Goal: Transaction & Acquisition: Purchase product/service

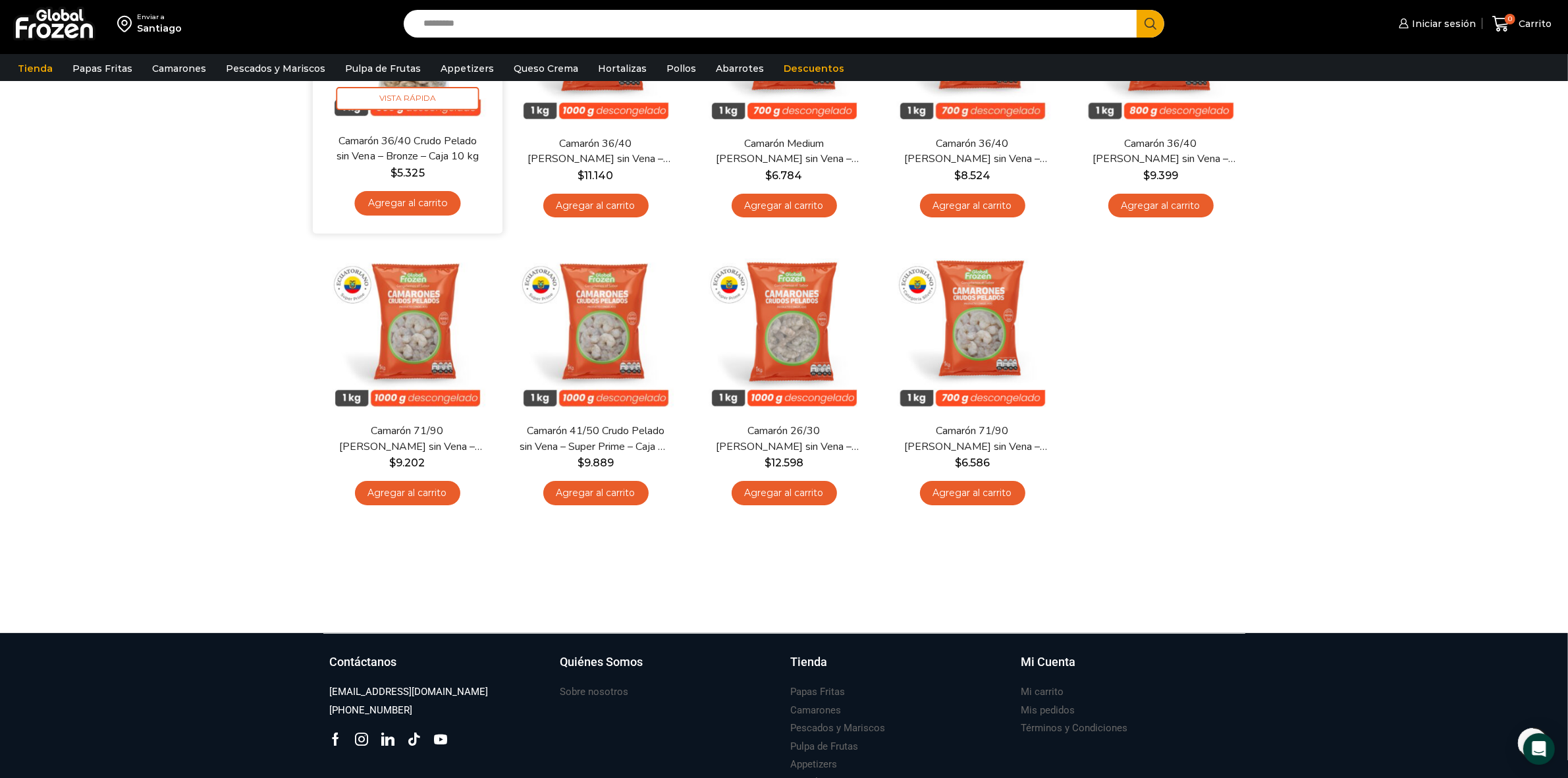
scroll to position [247, 0]
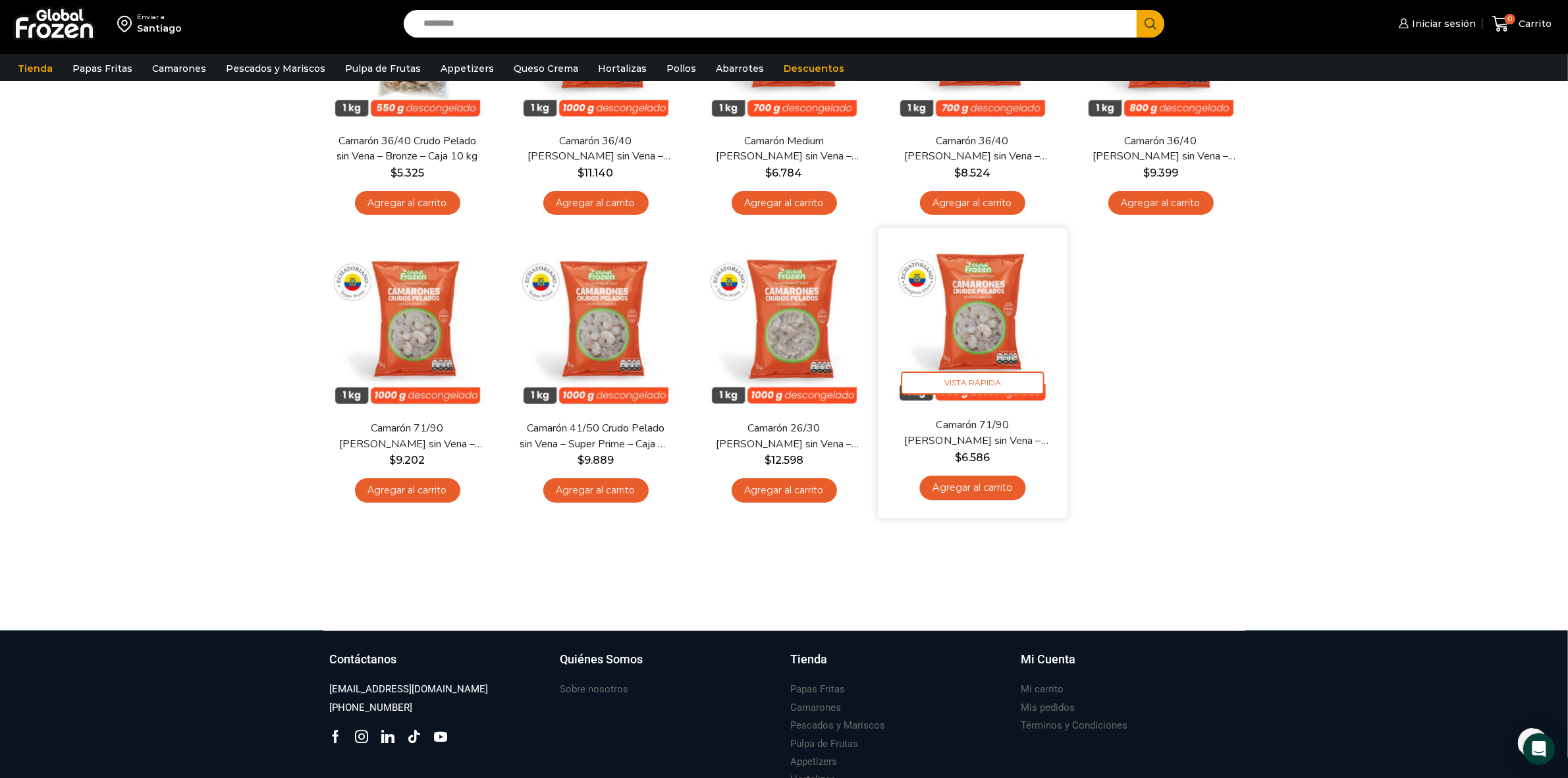
click at [949, 486] on link "Agregar al carrito" at bounding box center [972, 488] width 106 height 24
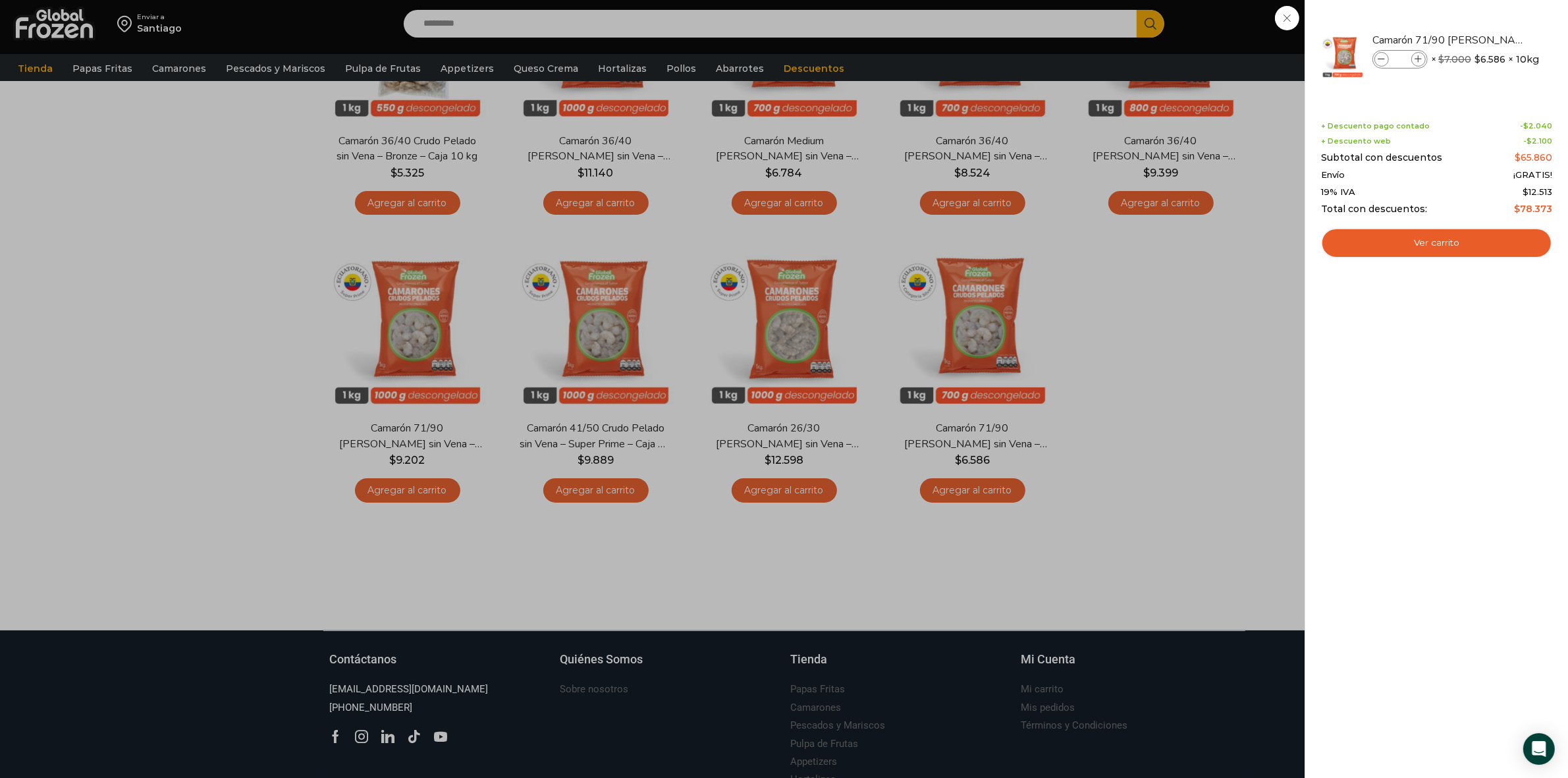
click at [1489, 40] on div "1 Carrito 1 1 Shopping Cart *" at bounding box center [1522, 24] width 66 height 31
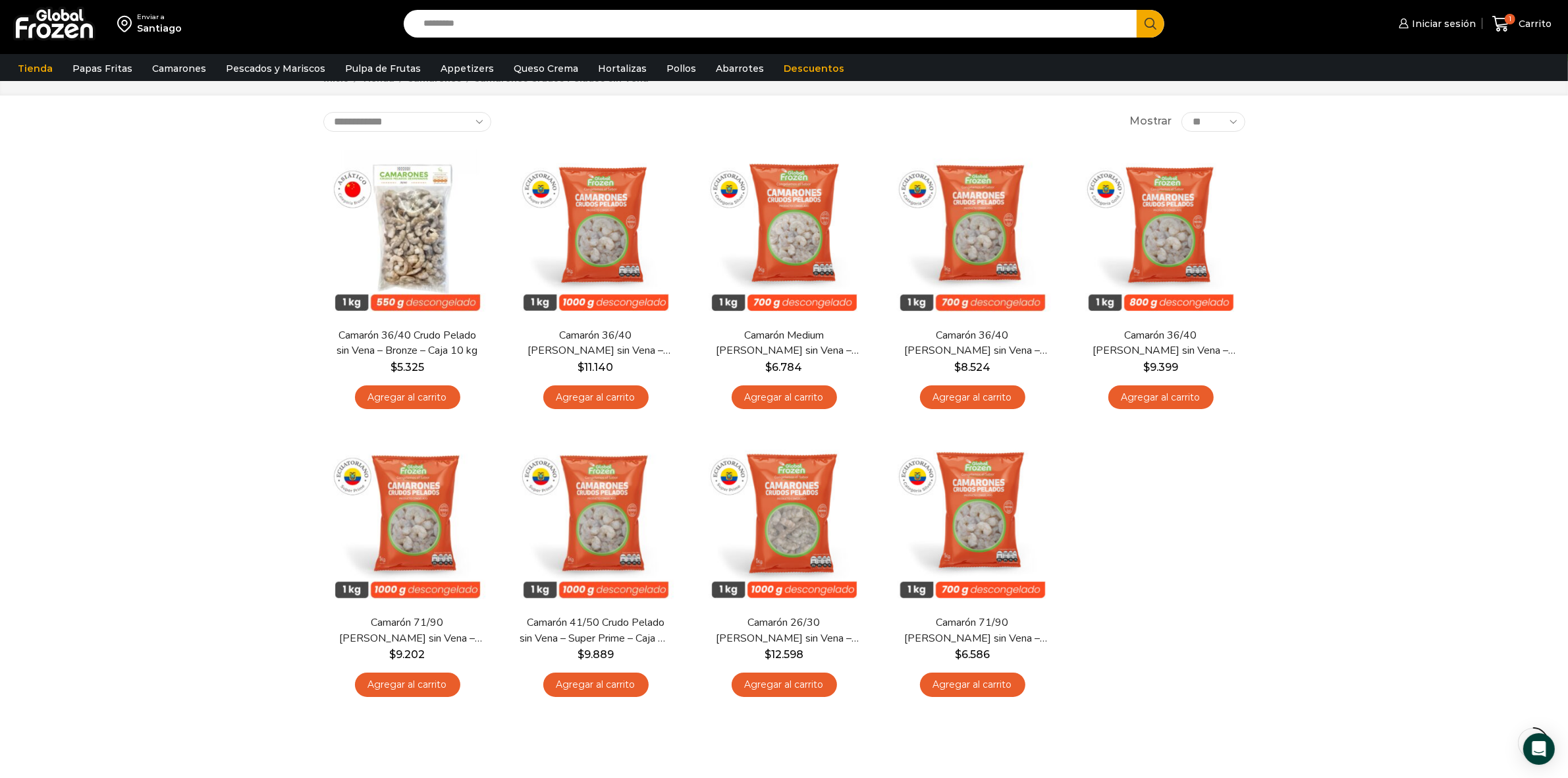
scroll to position [0, 0]
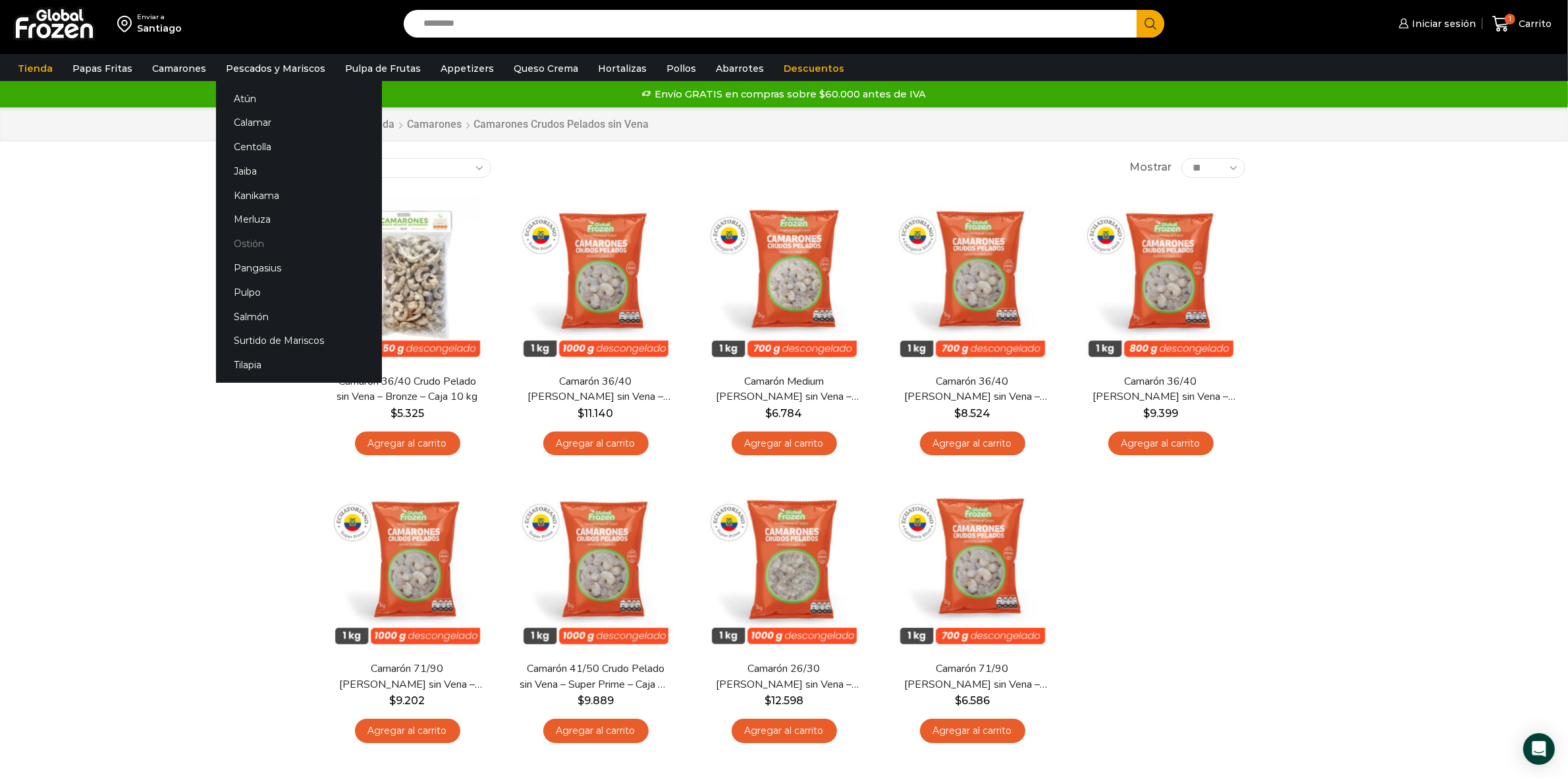
click at [241, 233] on link "Ostión" at bounding box center [299, 244] width 166 height 24
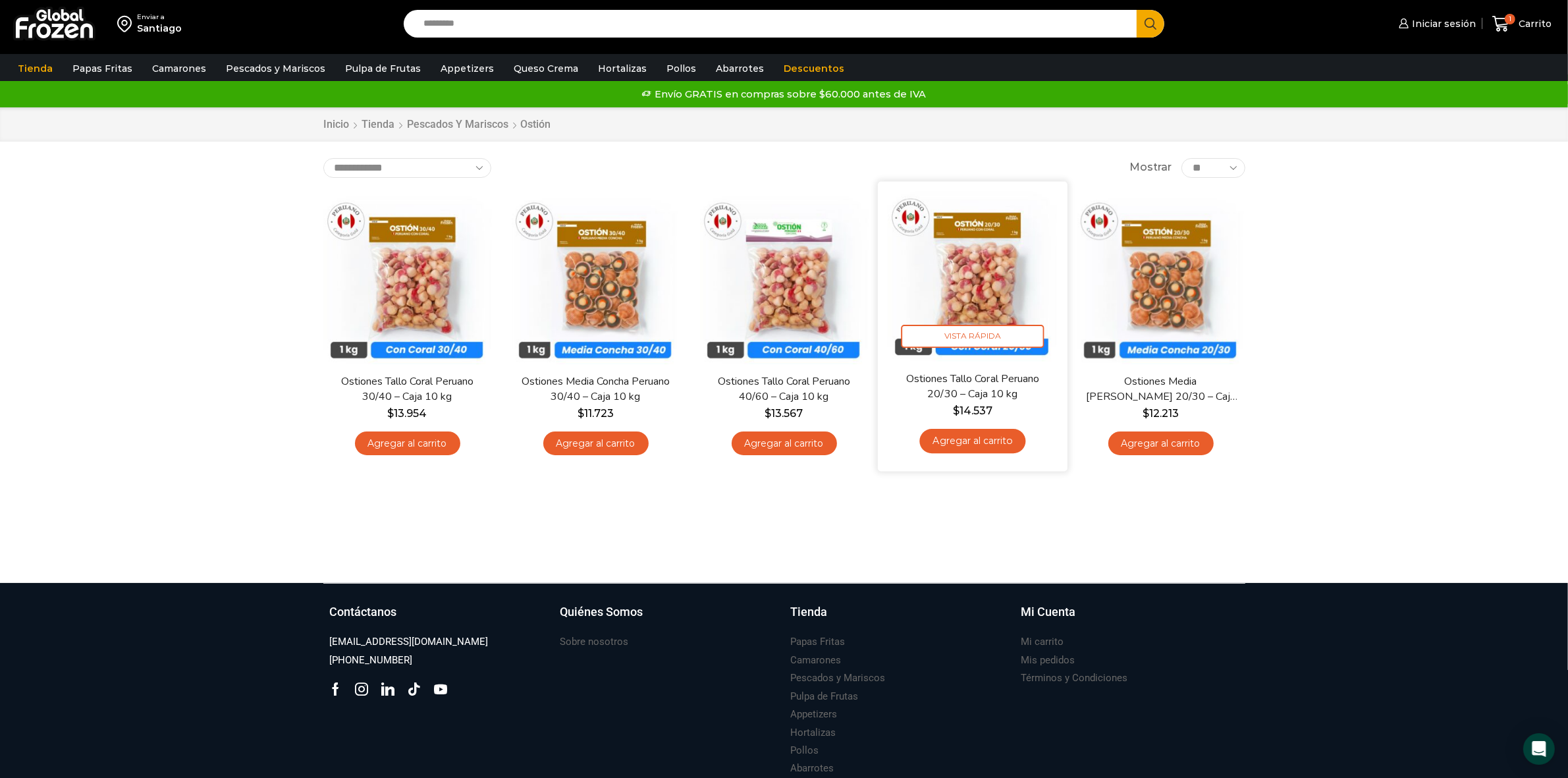
click at [965, 440] on link "Agregar al carrito" at bounding box center [972, 441] width 106 height 24
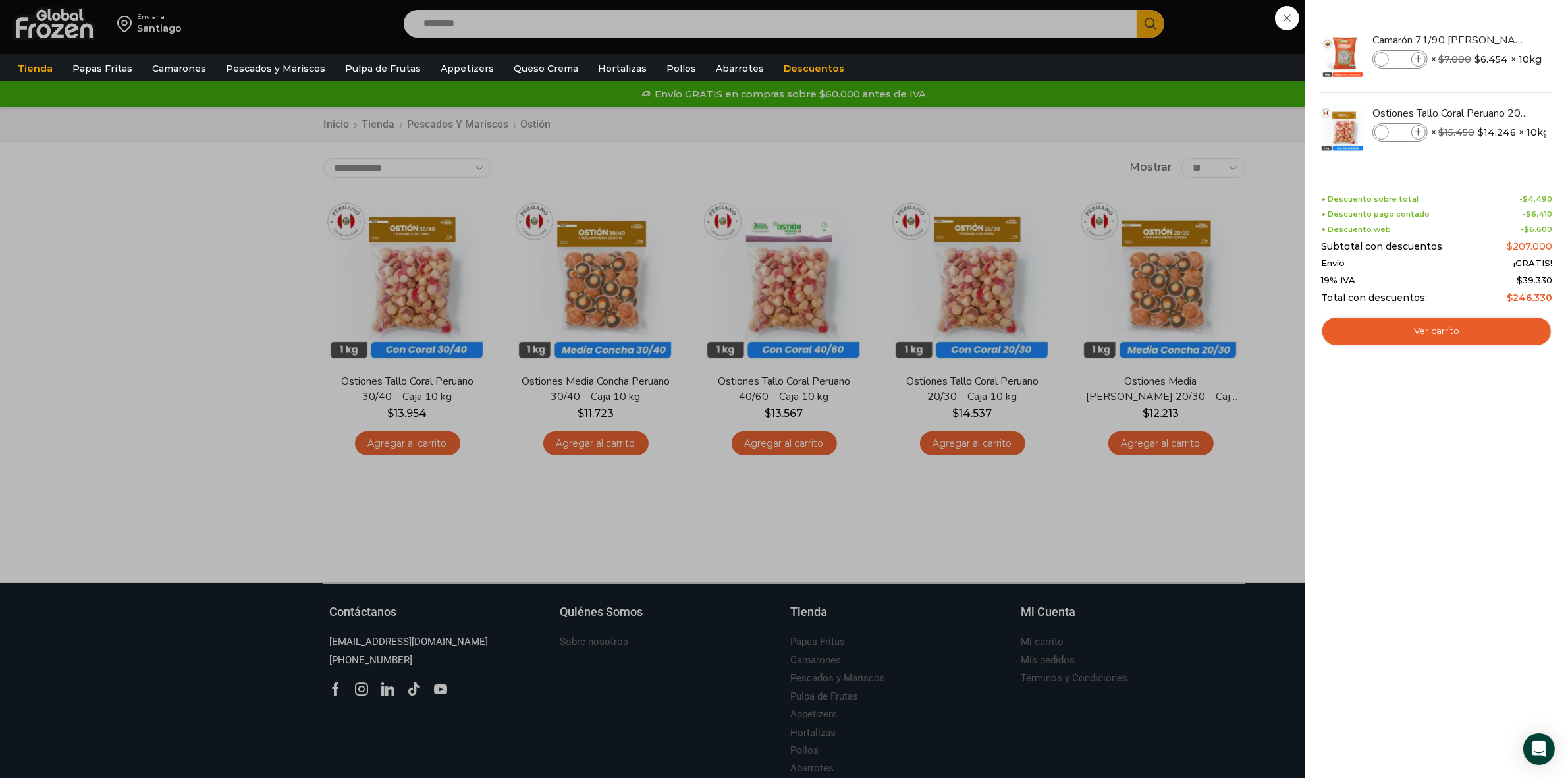
click at [1489, 40] on div "2 Carrito 2 2 Shopping Cart *" at bounding box center [1522, 24] width 66 height 31
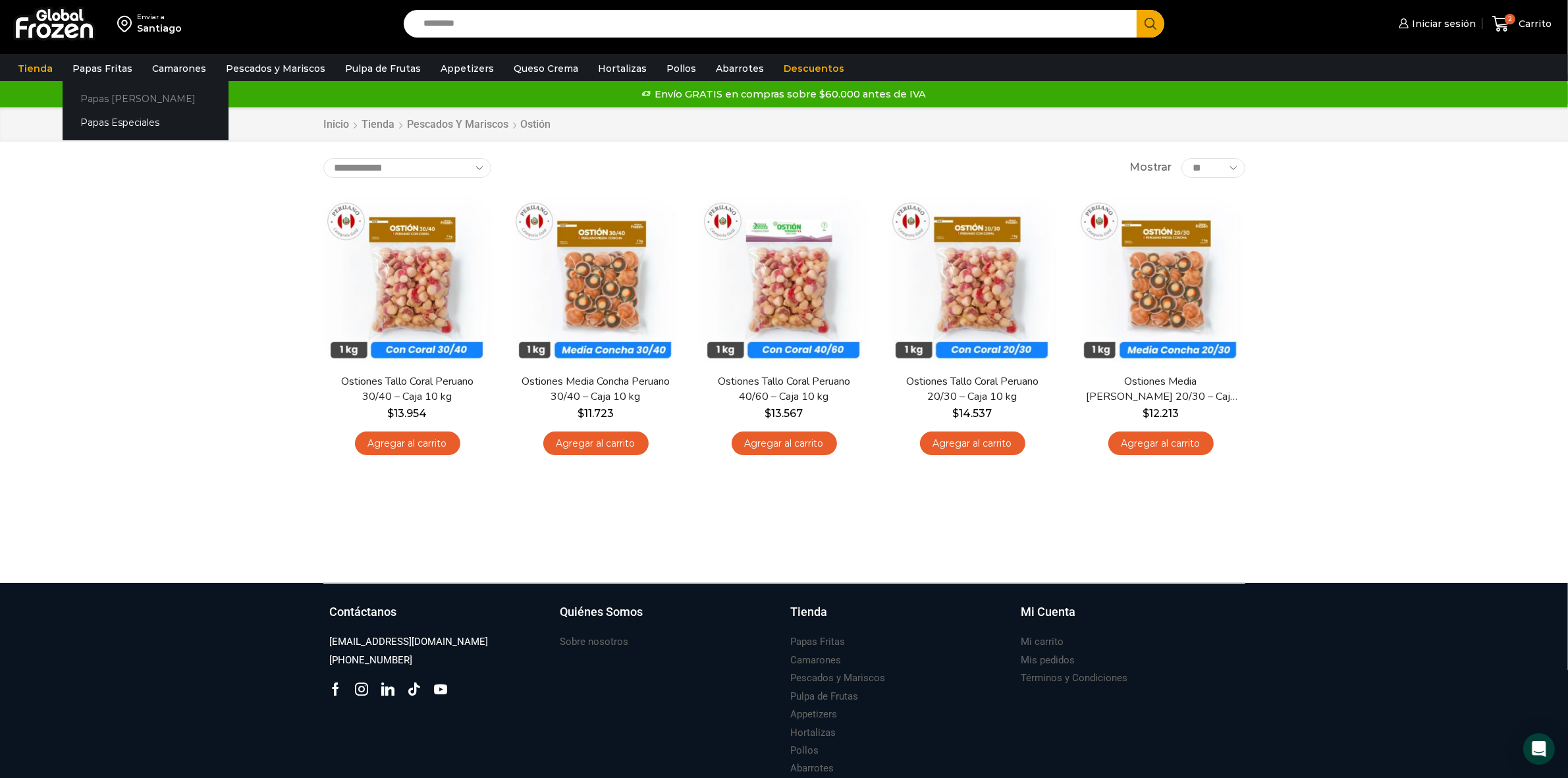
click at [122, 94] on link "Papas [PERSON_NAME]" at bounding box center [146, 99] width 166 height 24
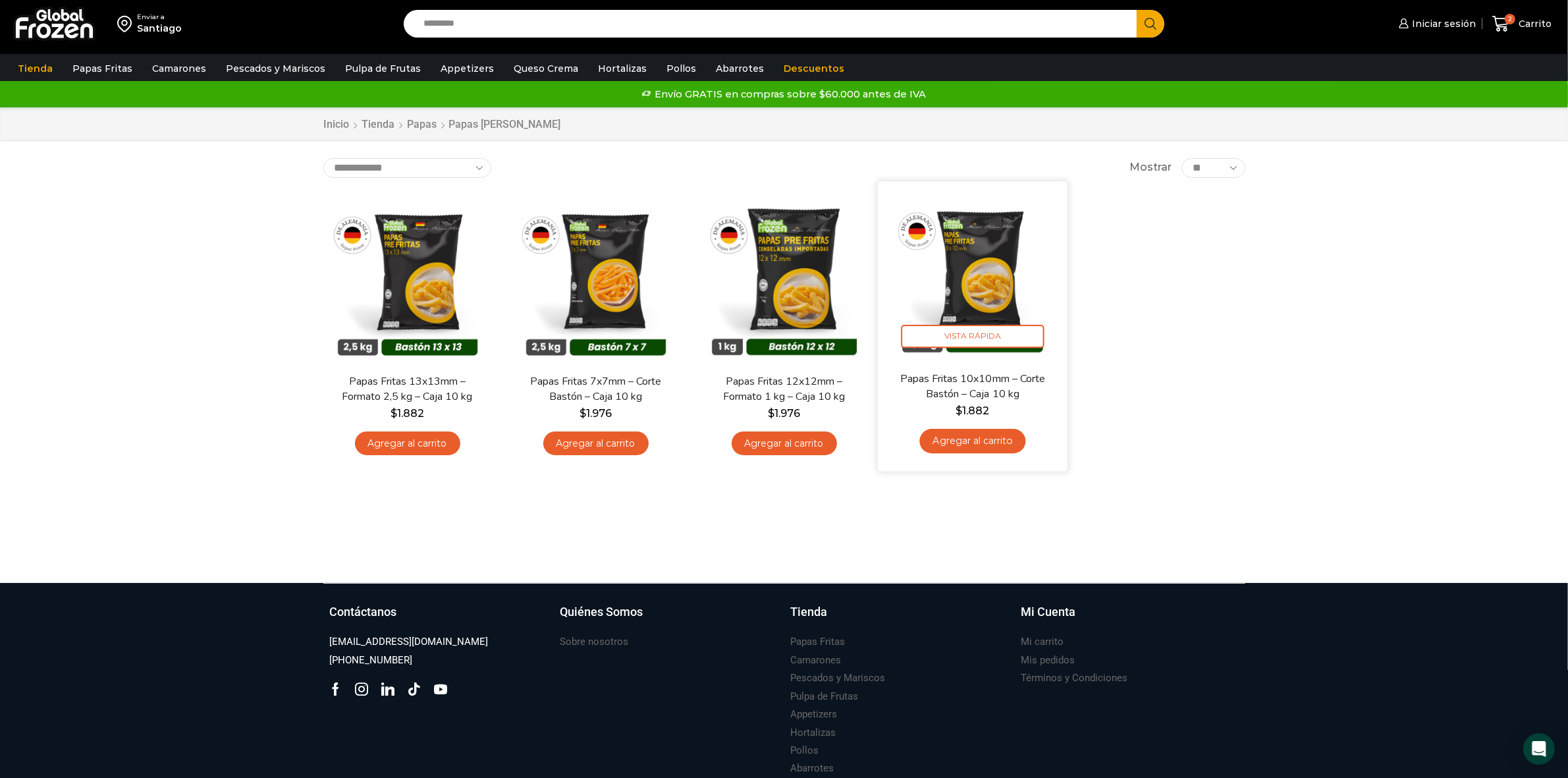
click at [935, 449] on link "Agregar al carrito" at bounding box center [972, 441] width 106 height 24
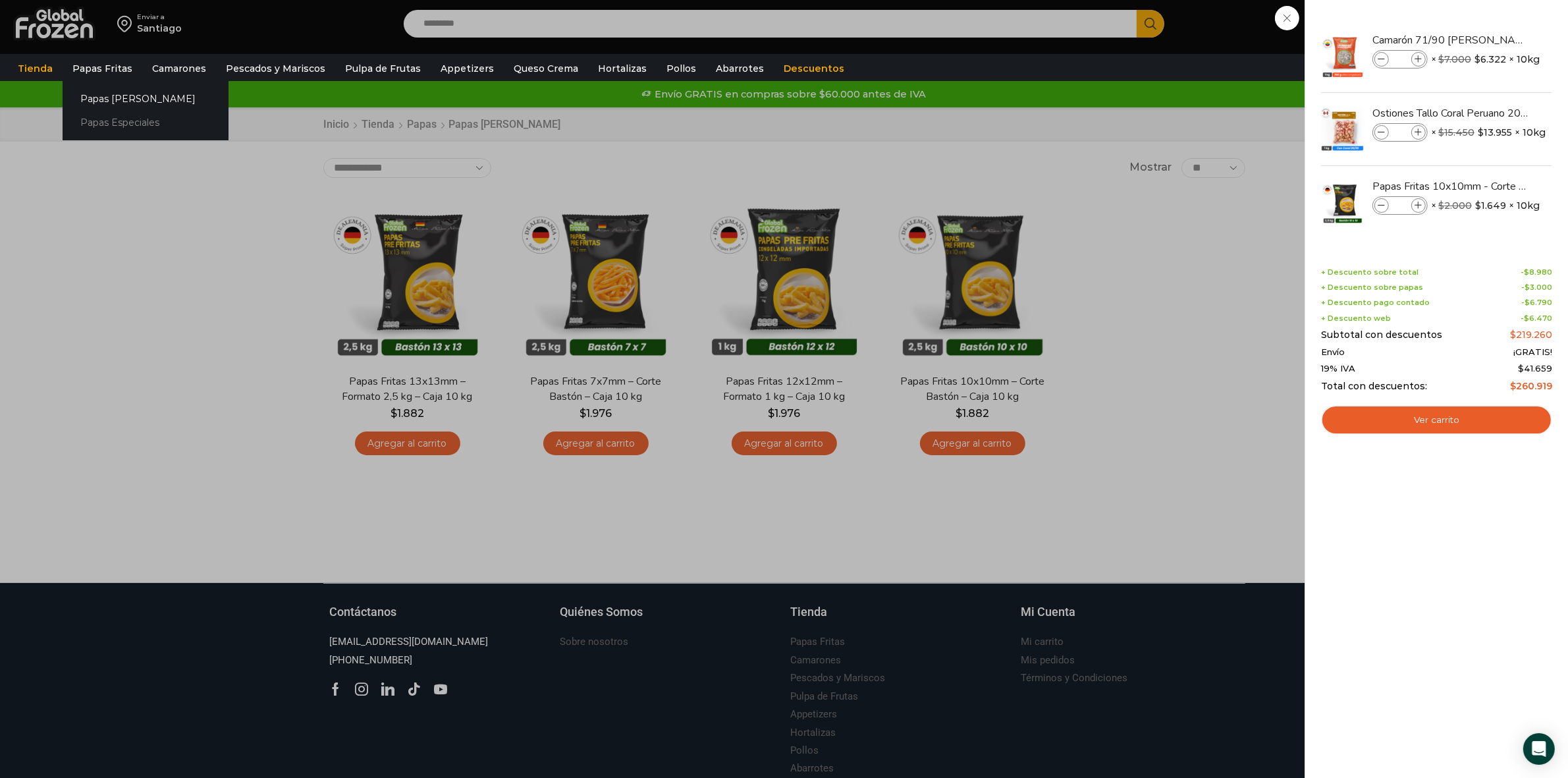
click at [97, 116] on link "Papas Especiales" at bounding box center [146, 123] width 166 height 24
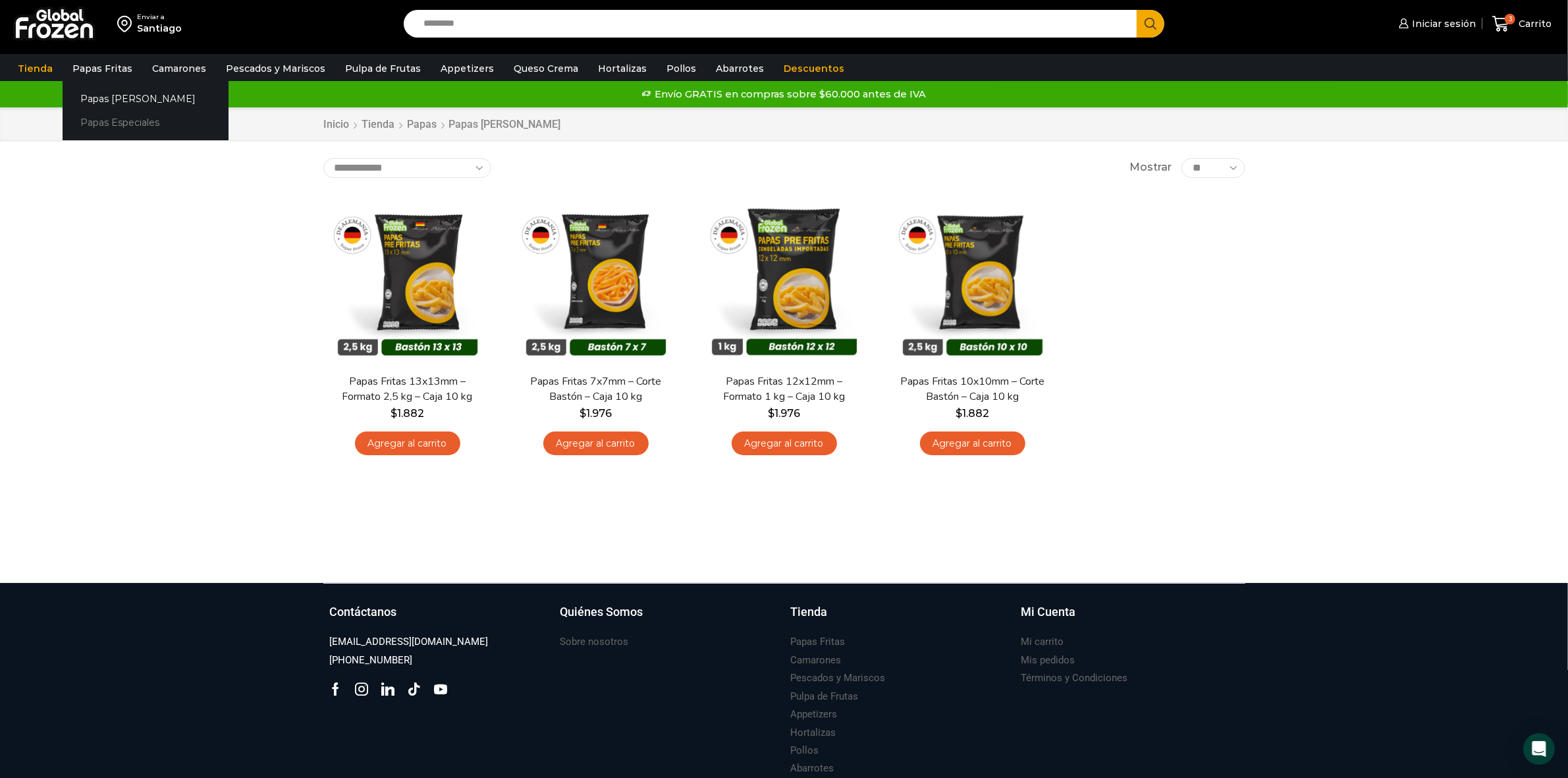
click at [112, 115] on link "Papas Especiales" at bounding box center [146, 123] width 166 height 24
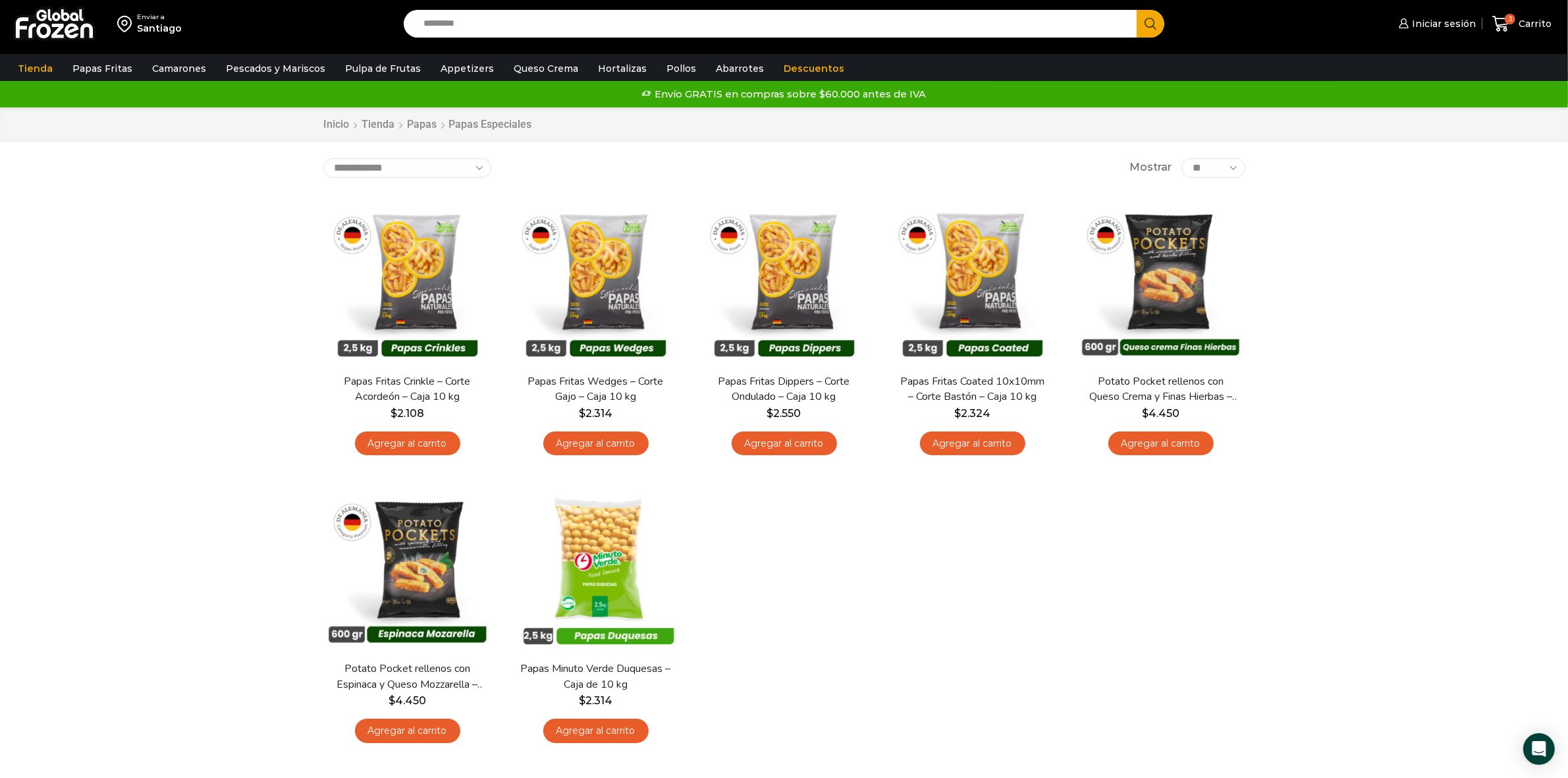
click at [123, 20] on img at bounding box center [127, 24] width 20 height 22
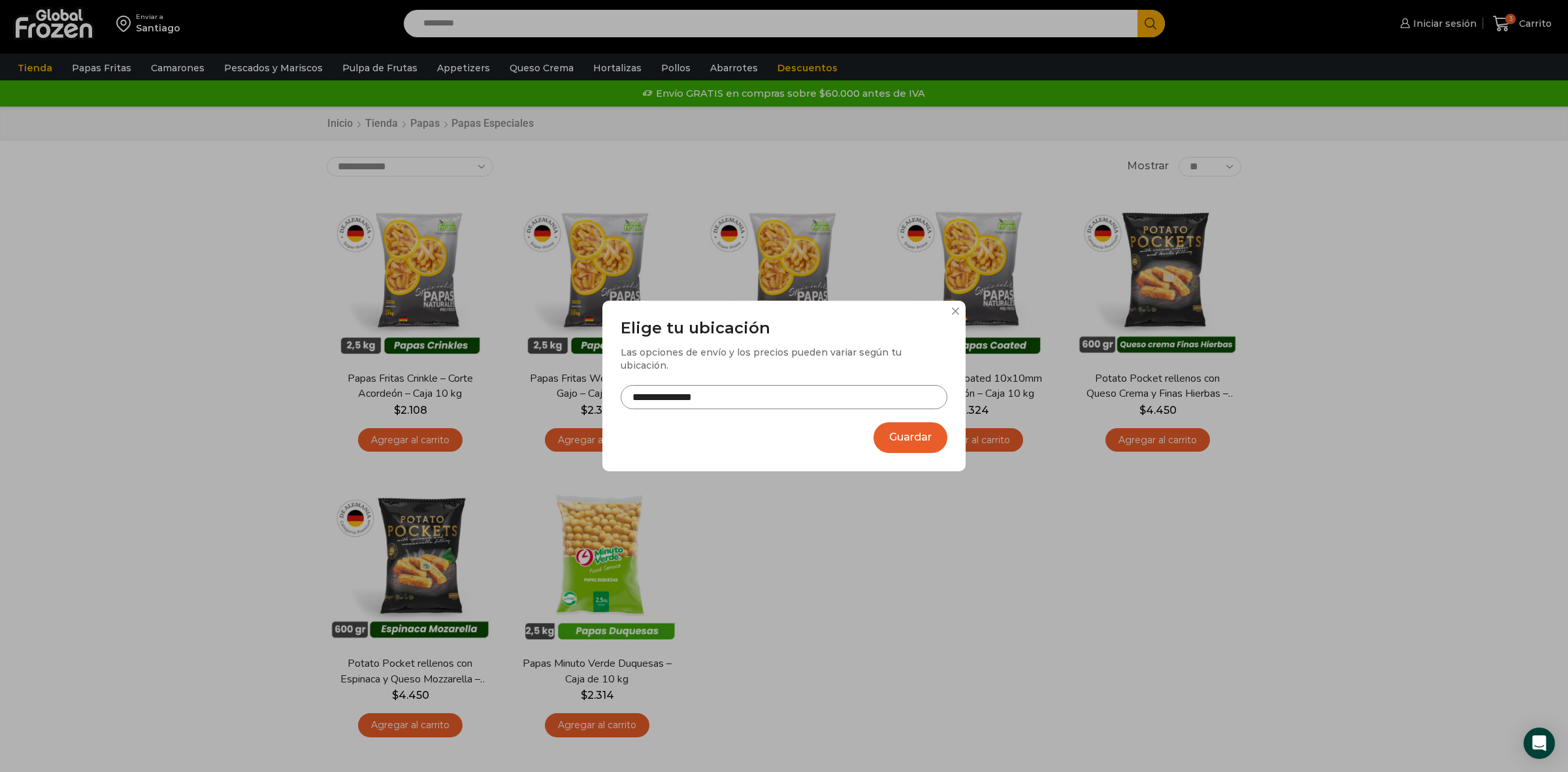
click at [677, 386] on input "**********" at bounding box center [784, 397] width 327 height 24
click at [266, 338] on div "**********" at bounding box center [784, 386] width 1568 height 772
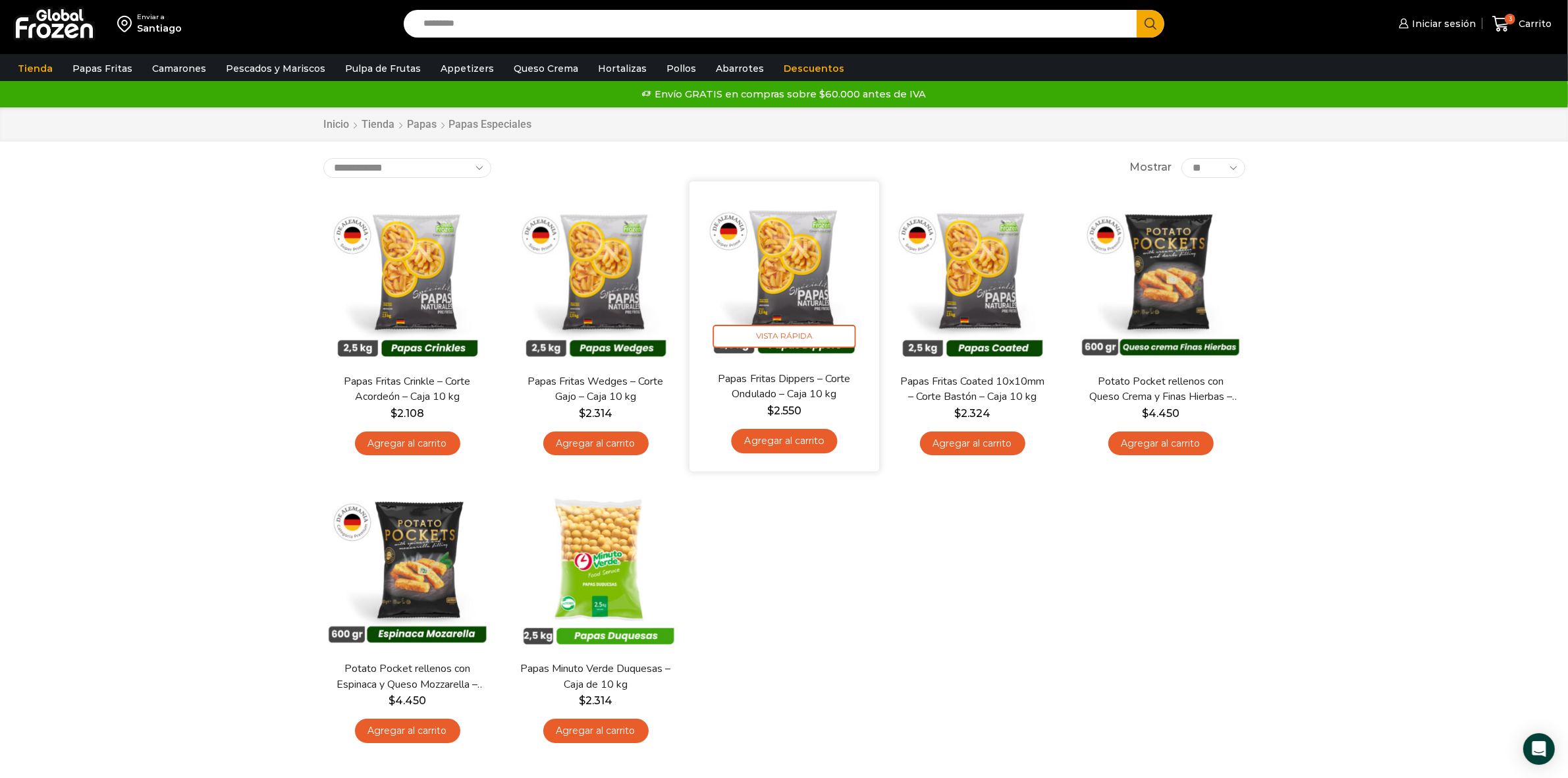
click at [772, 440] on link "Agregar al carrito" at bounding box center [784, 441] width 106 height 24
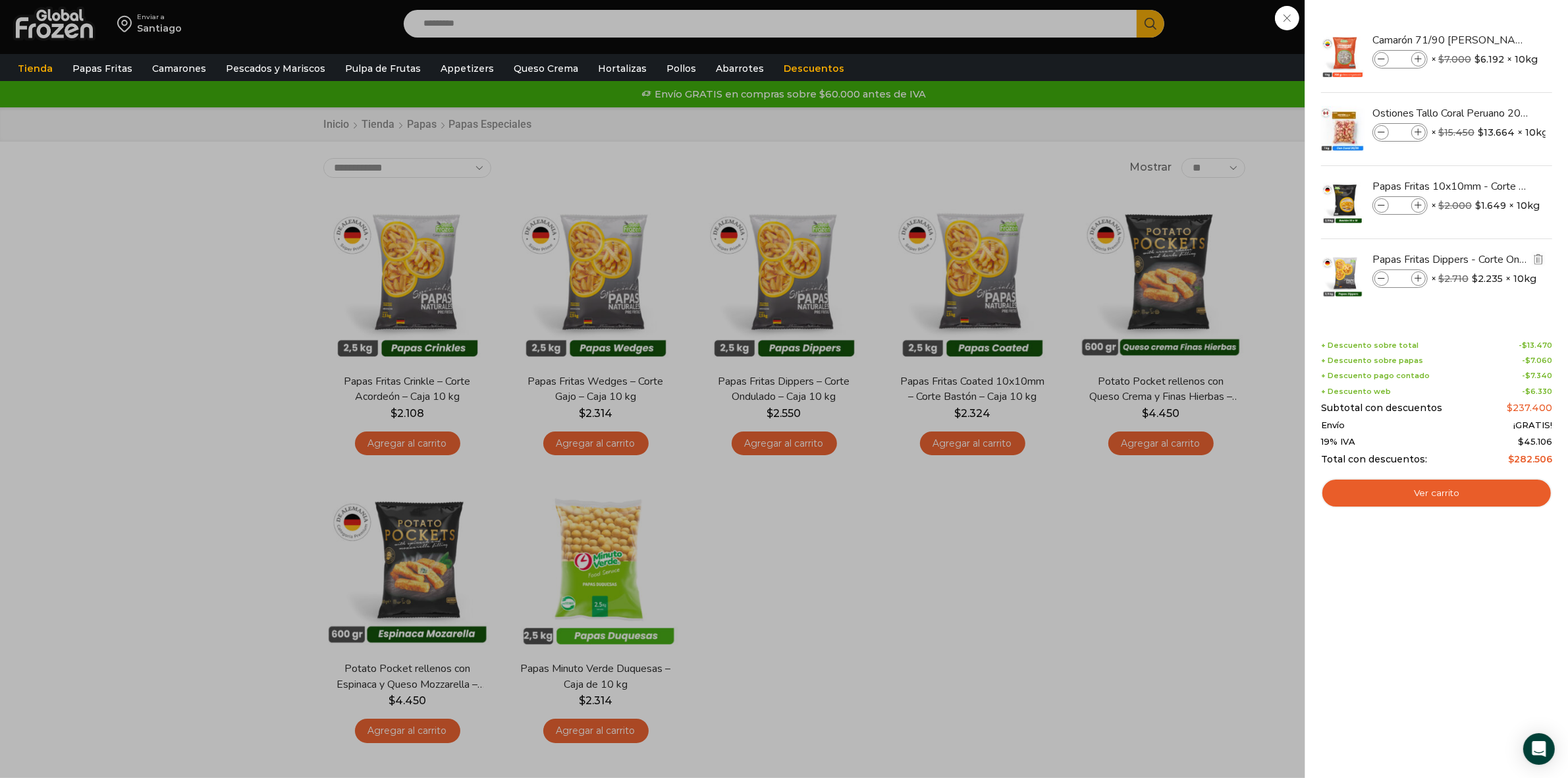
click at [1421, 281] on icon at bounding box center [1418, 279] width 7 height 7
type input "*"
click at [1441, 493] on link "Ver carrito" at bounding box center [1436, 493] width 231 height 30
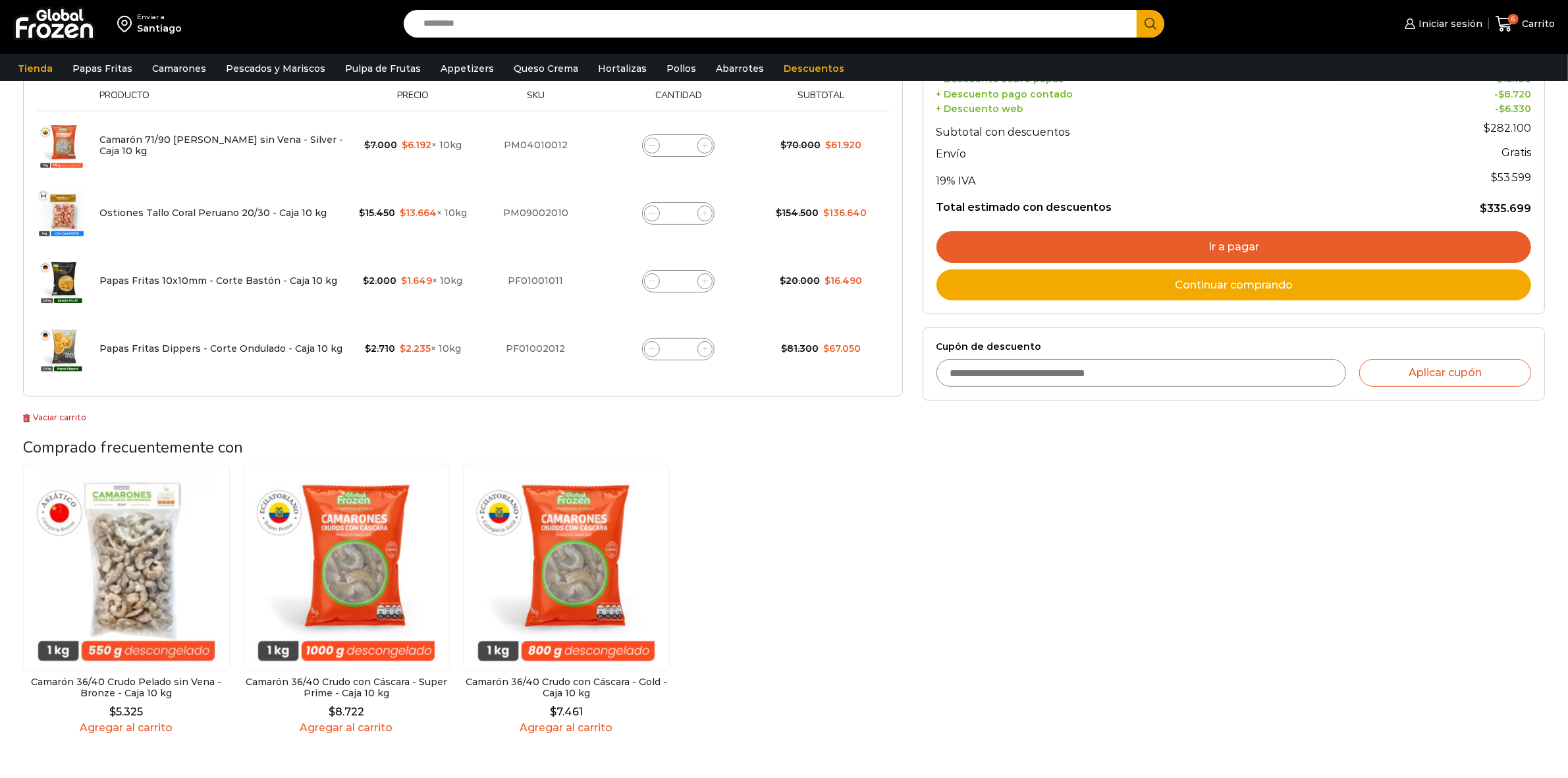
scroll to position [165, 0]
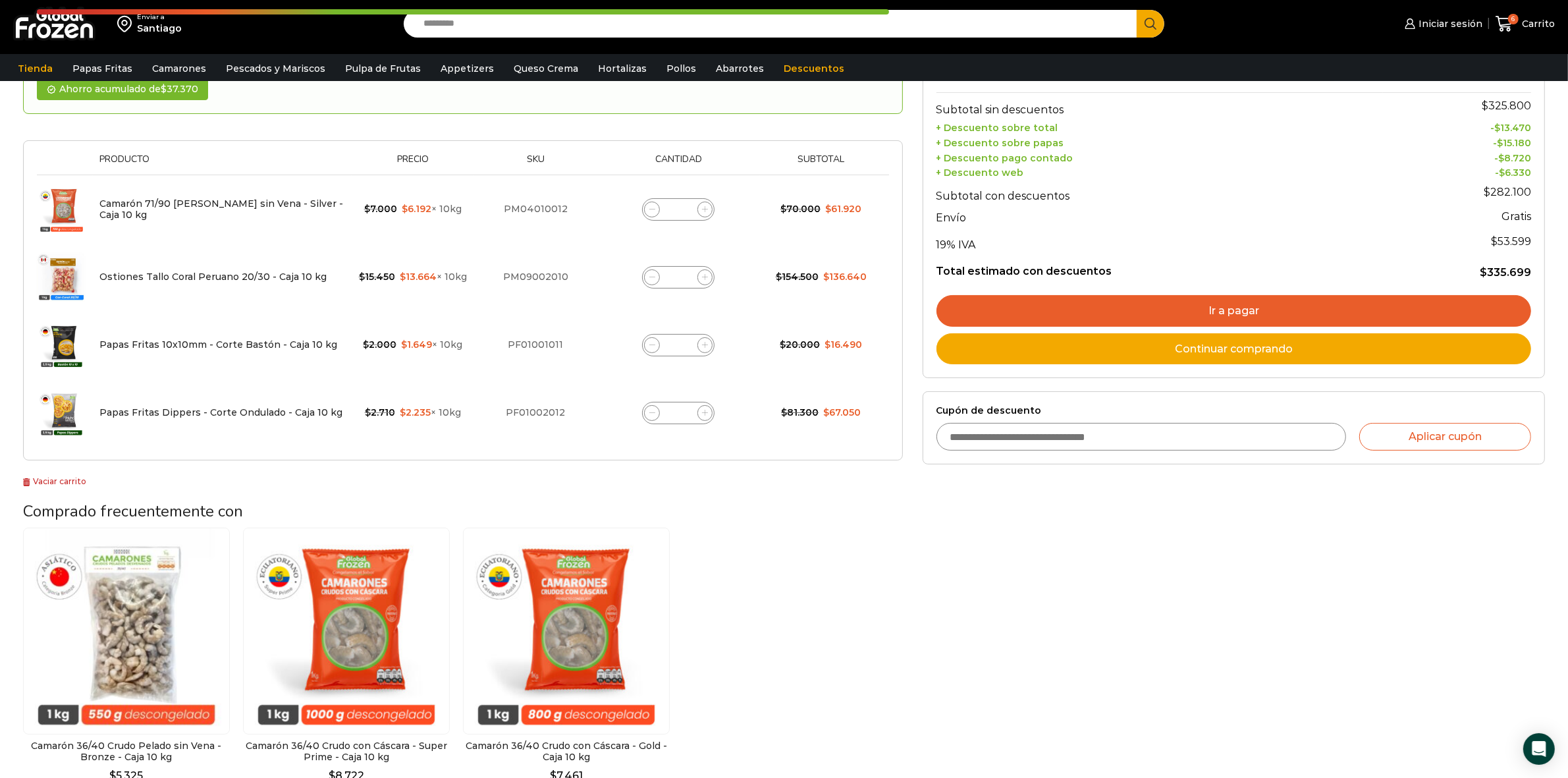
click at [1272, 310] on link "Ir a pagar" at bounding box center [1233, 310] width 595 height 32
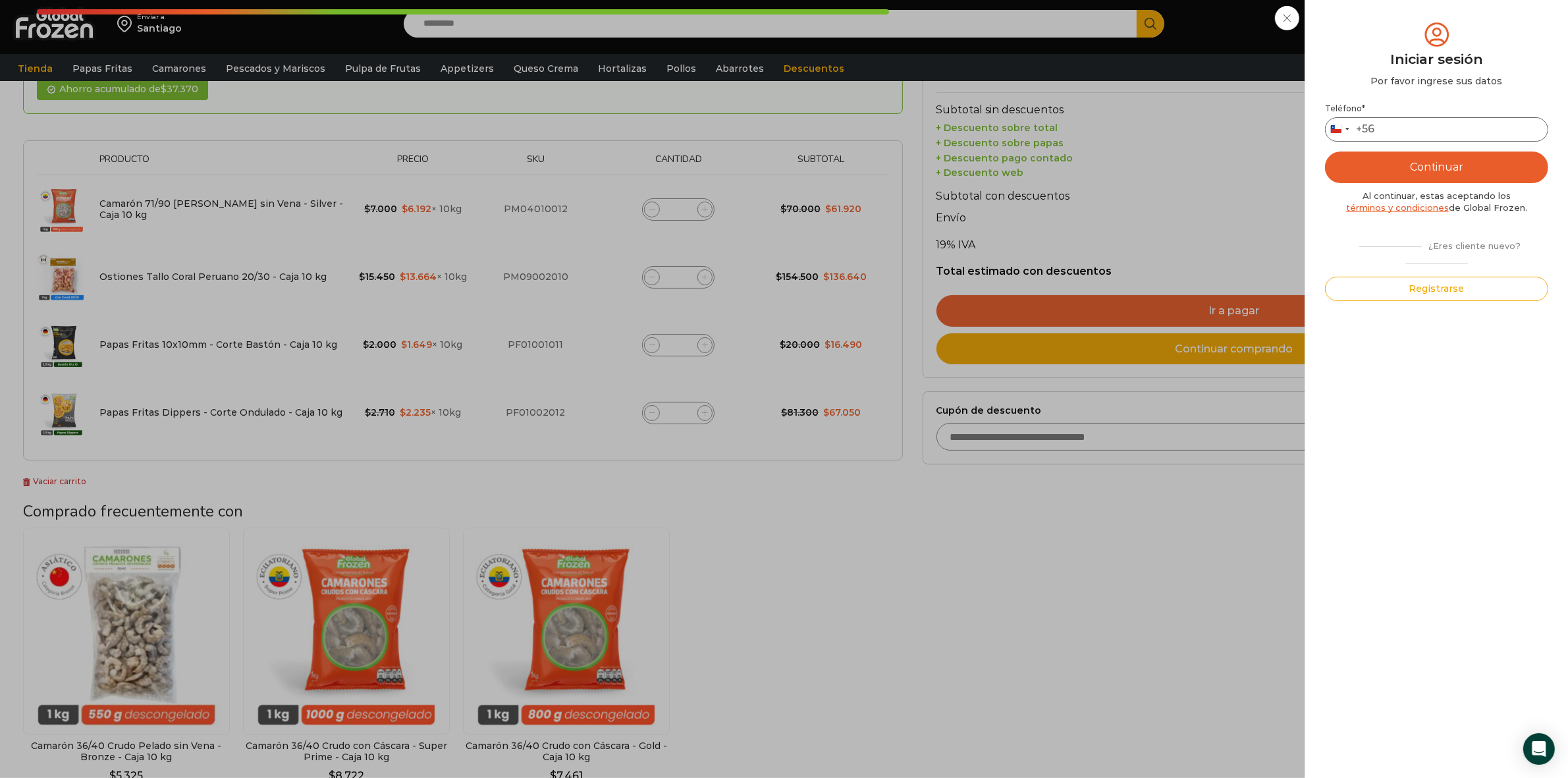
click at [1406, 128] on input "Teléfono *" at bounding box center [1436, 130] width 223 height 24
type input "*********"
click at [1424, 160] on button "Continuar" at bounding box center [1436, 167] width 223 height 32
click at [1345, 136] on input "text" at bounding box center [1343, 129] width 32 height 24
type input "*"
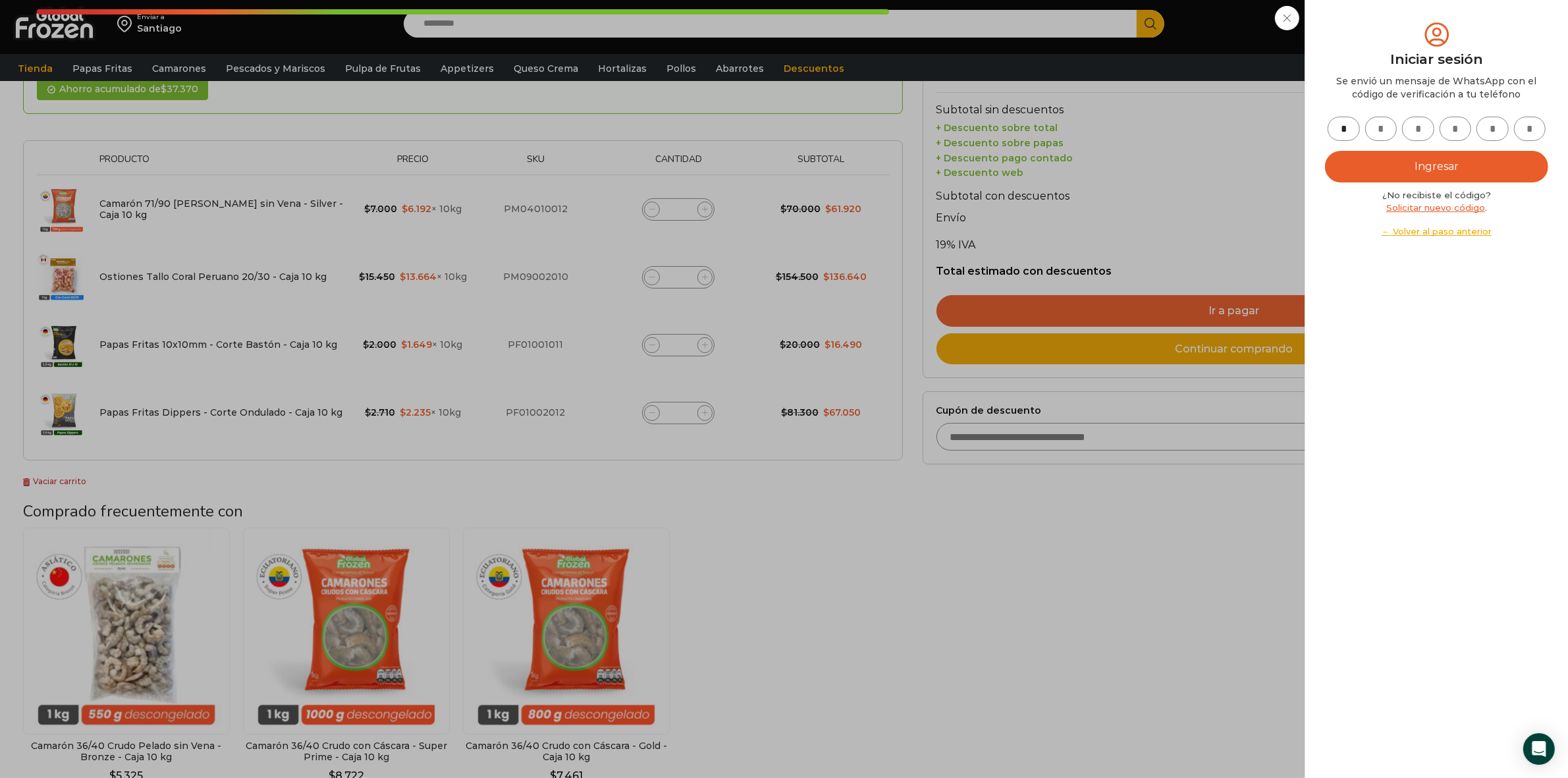
type input "*"
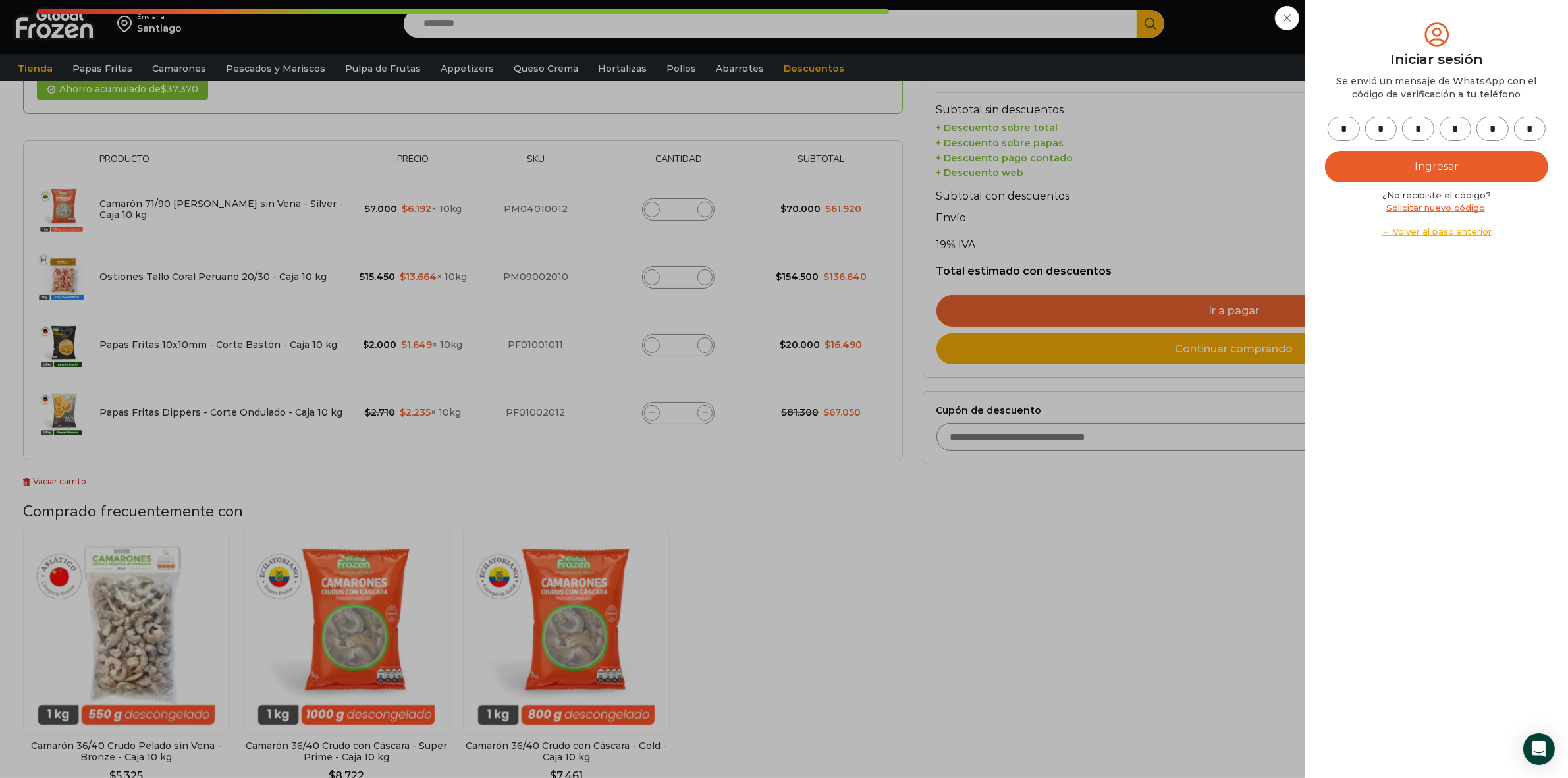
click at [1406, 172] on button "Ingresar" at bounding box center [1436, 167] width 223 height 32
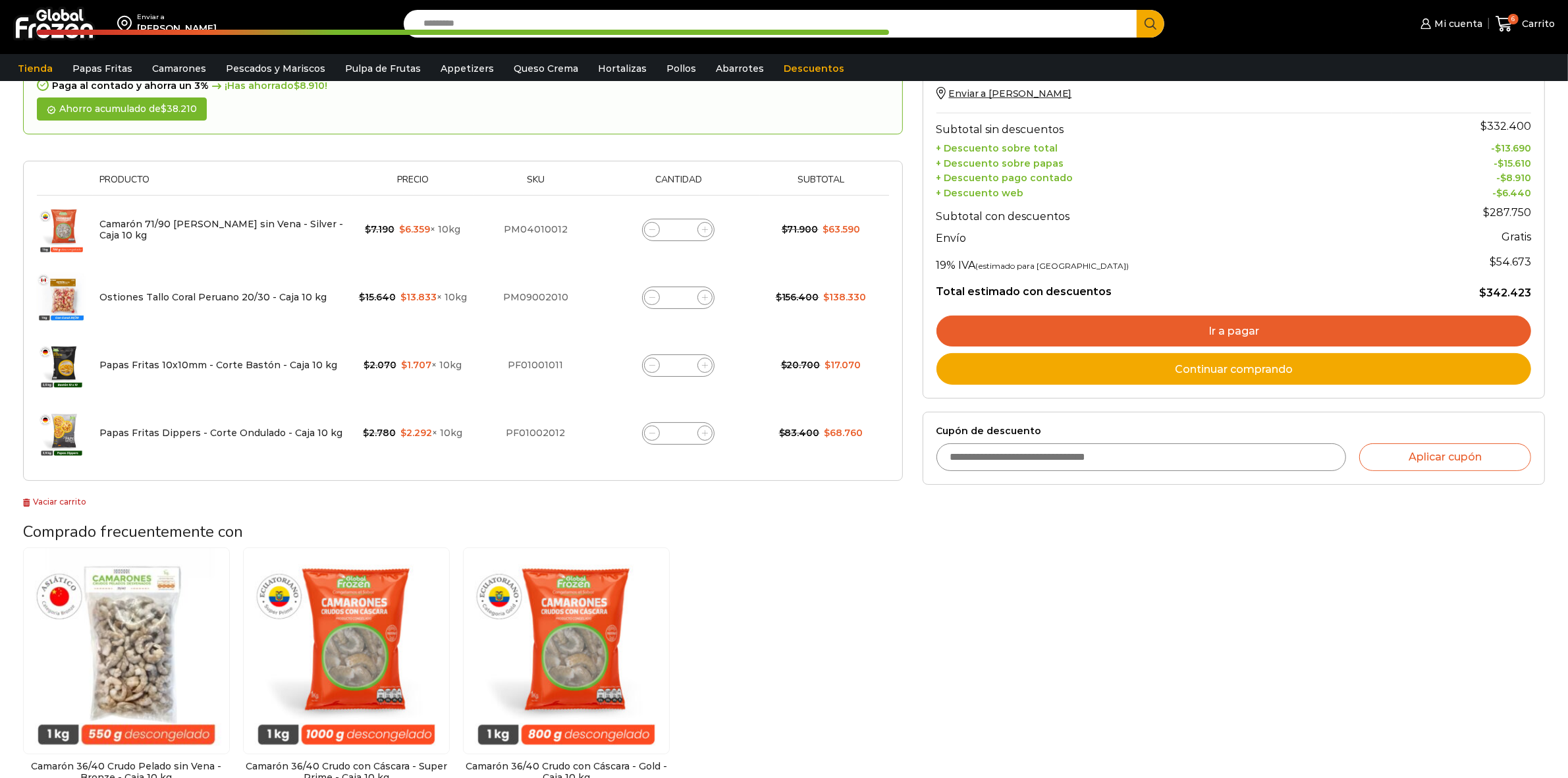
scroll to position [165, 0]
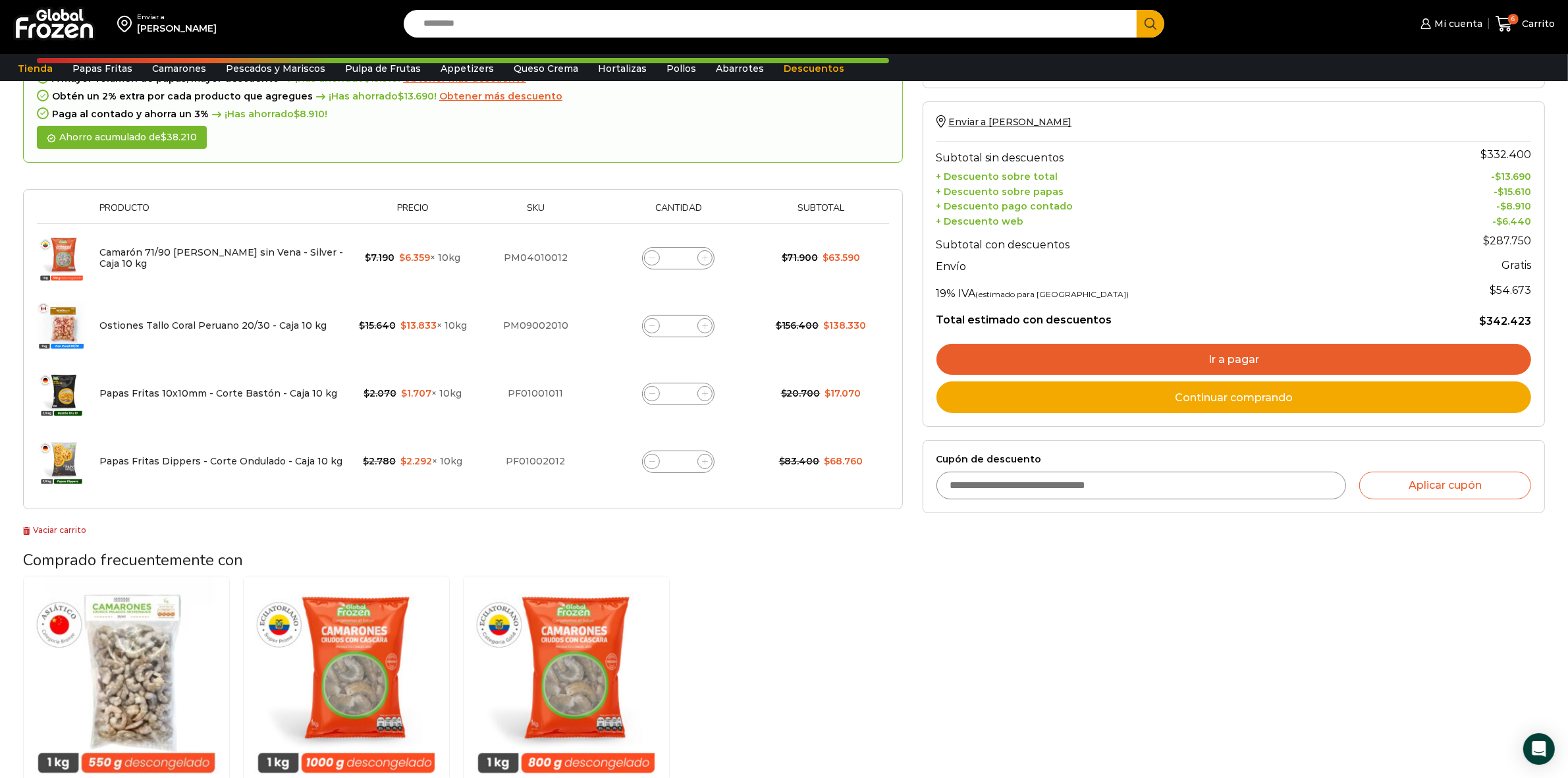
click at [1165, 362] on link "Ir a pagar" at bounding box center [1233, 360] width 595 height 32
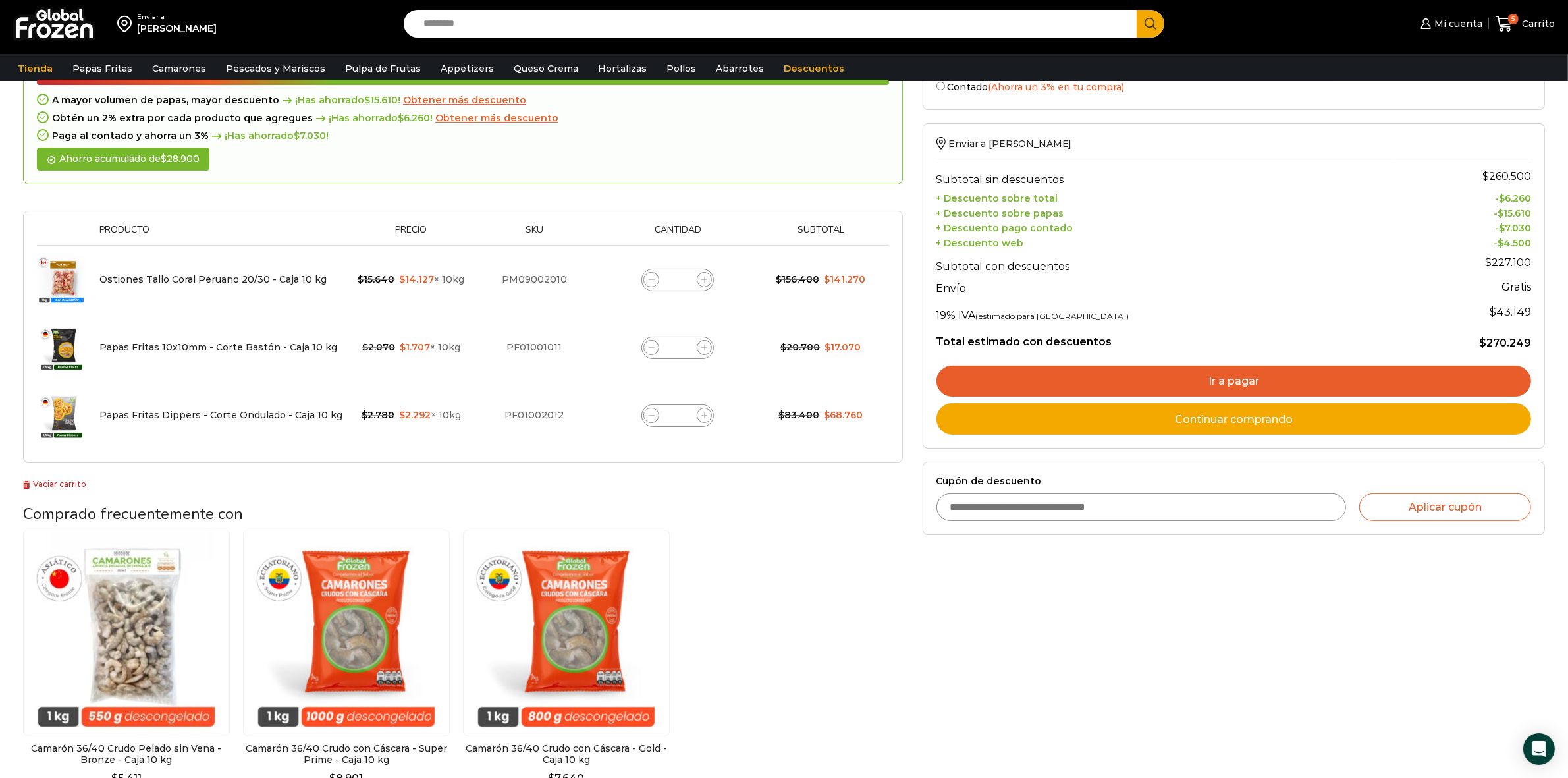
scroll to position [165, 0]
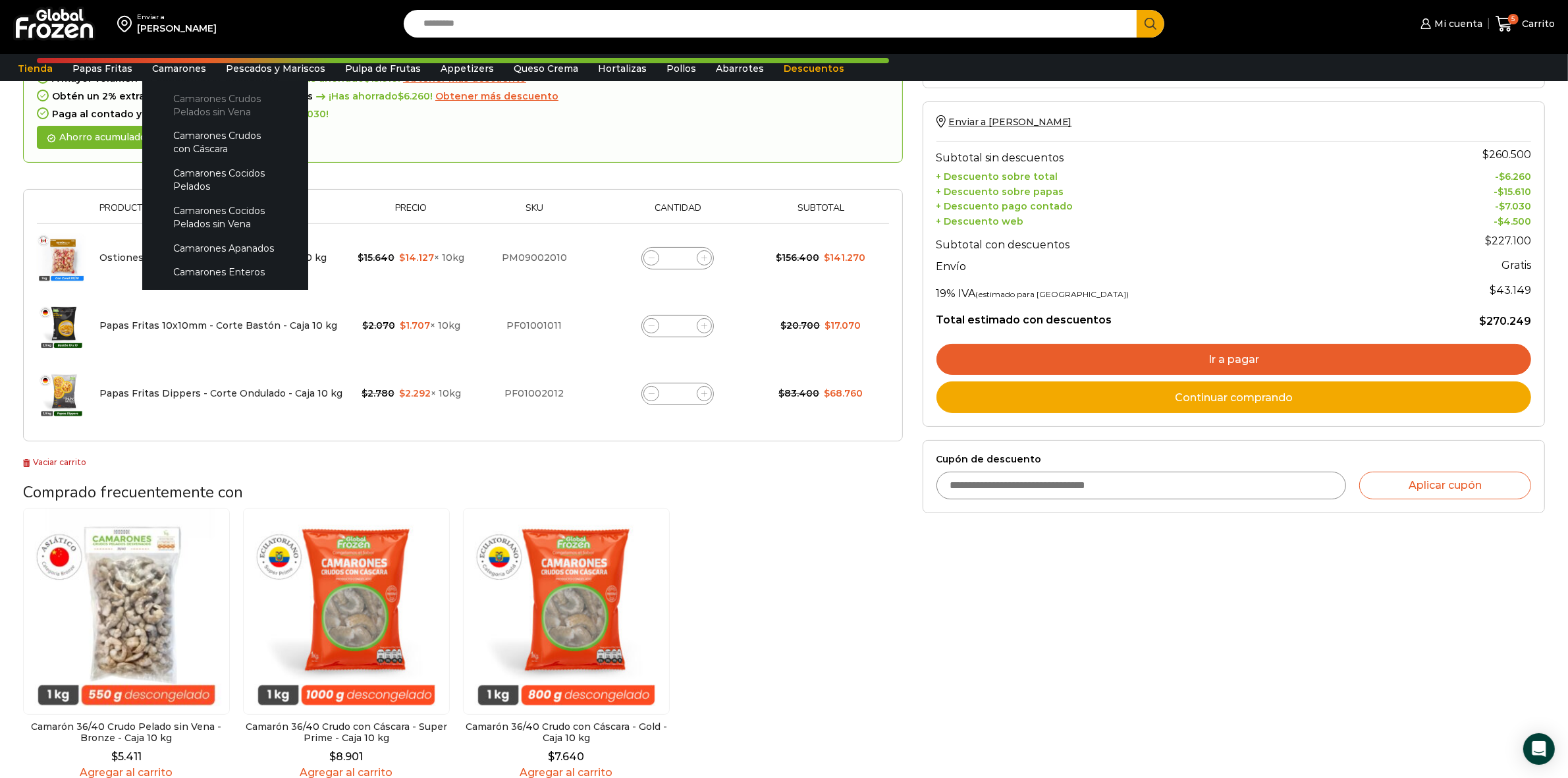
click at [179, 122] on link "Camarones Crudos Pelados sin Vena" at bounding box center [225, 105] width 140 height 38
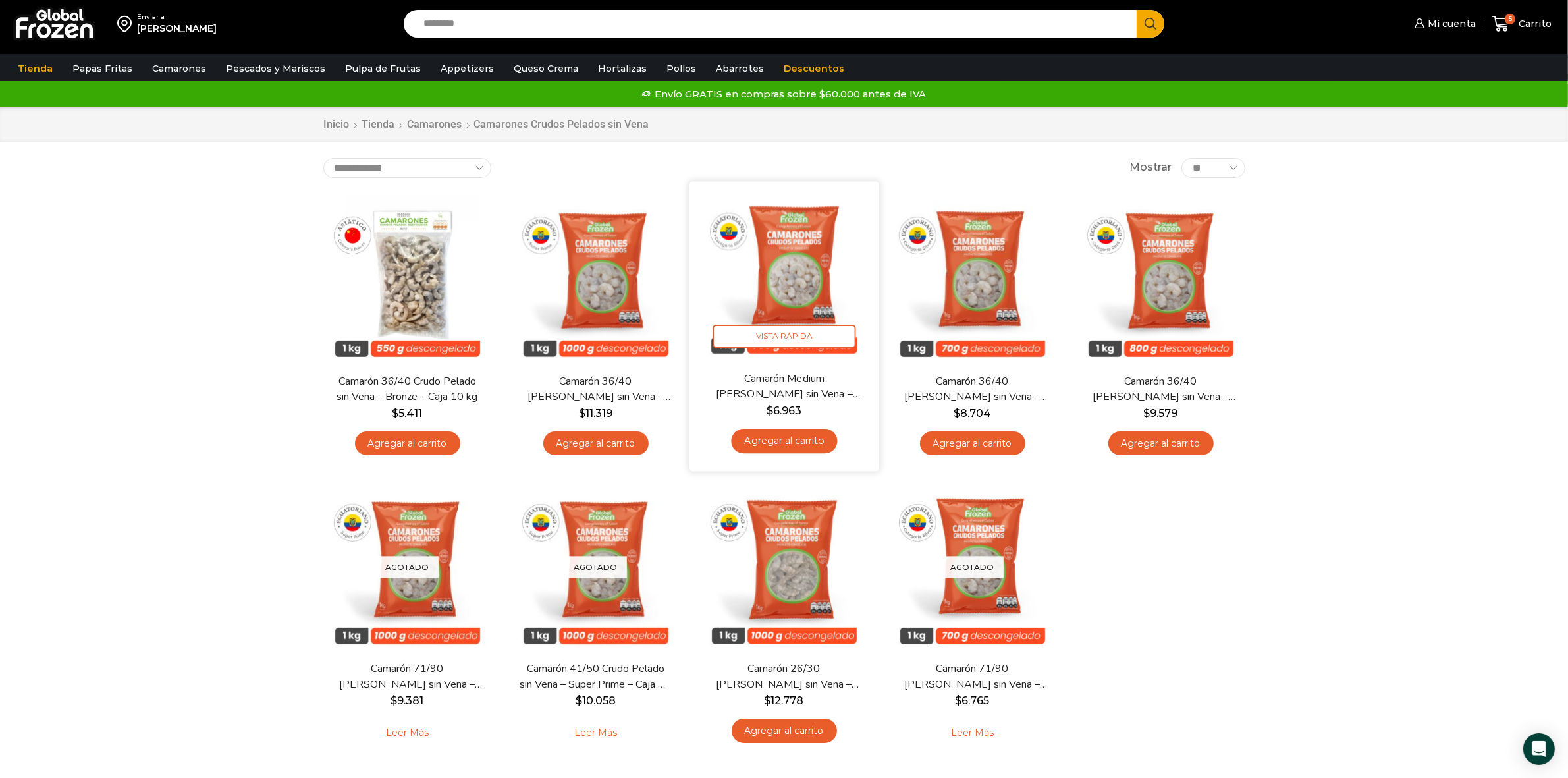
click at [805, 284] on img at bounding box center [784, 276] width 170 height 170
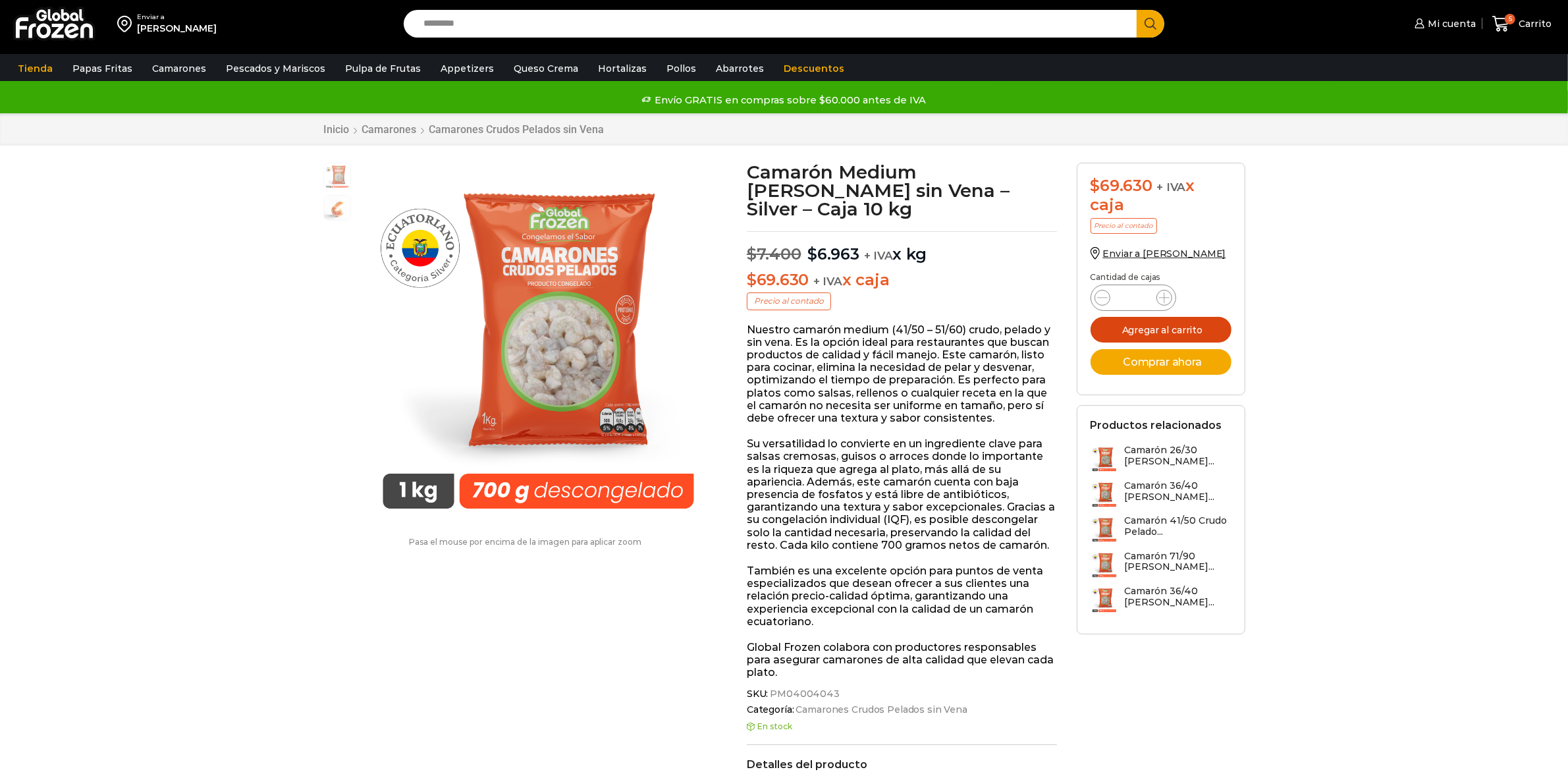
click at [1198, 325] on button "Agregar al carrito" at bounding box center [1161, 330] width 141 height 26
click at [1528, 27] on span "Carrito" at bounding box center [1534, 24] width 36 height 13
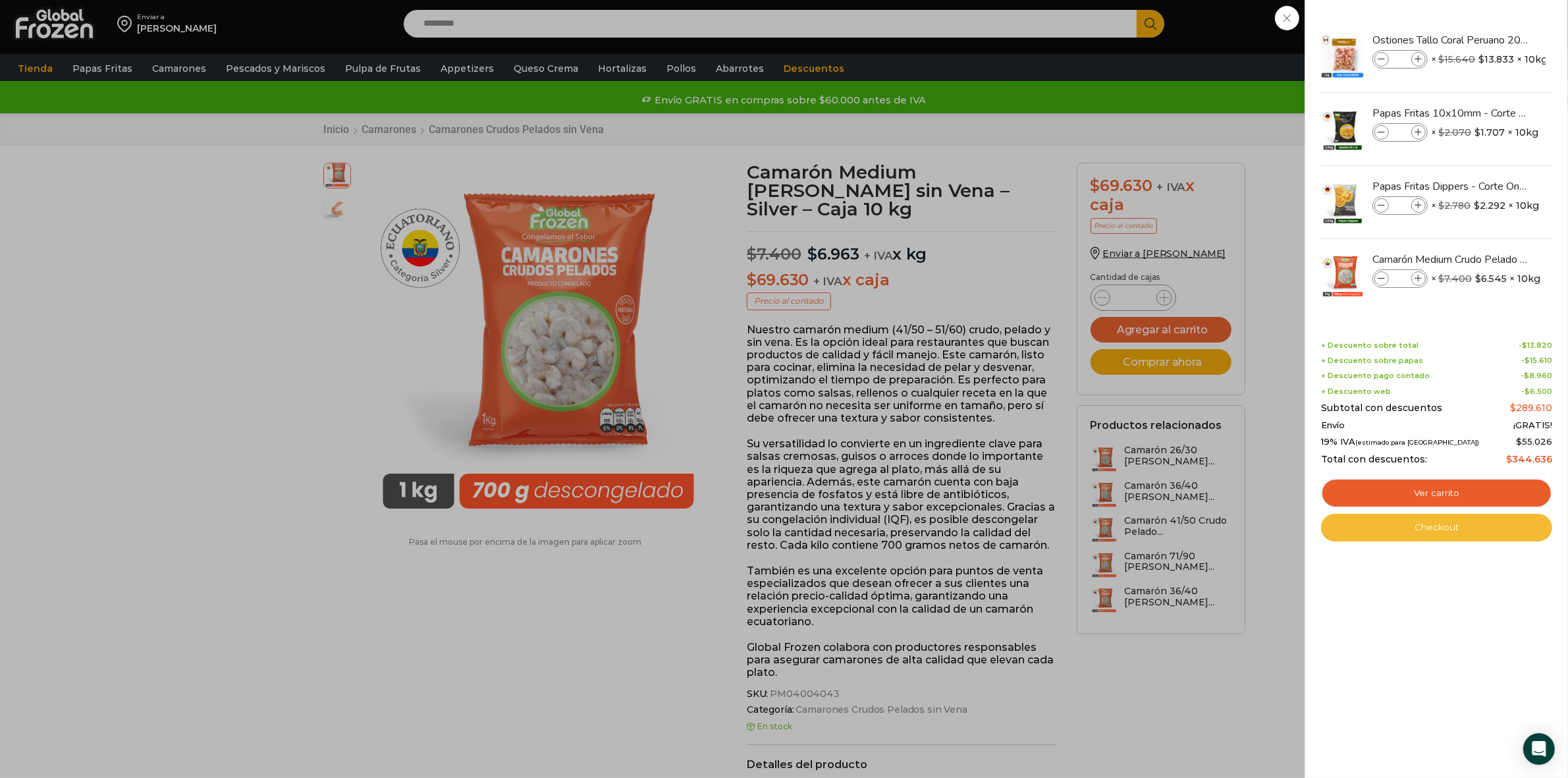
click at [1430, 519] on link "Checkout" at bounding box center [1436, 528] width 231 height 28
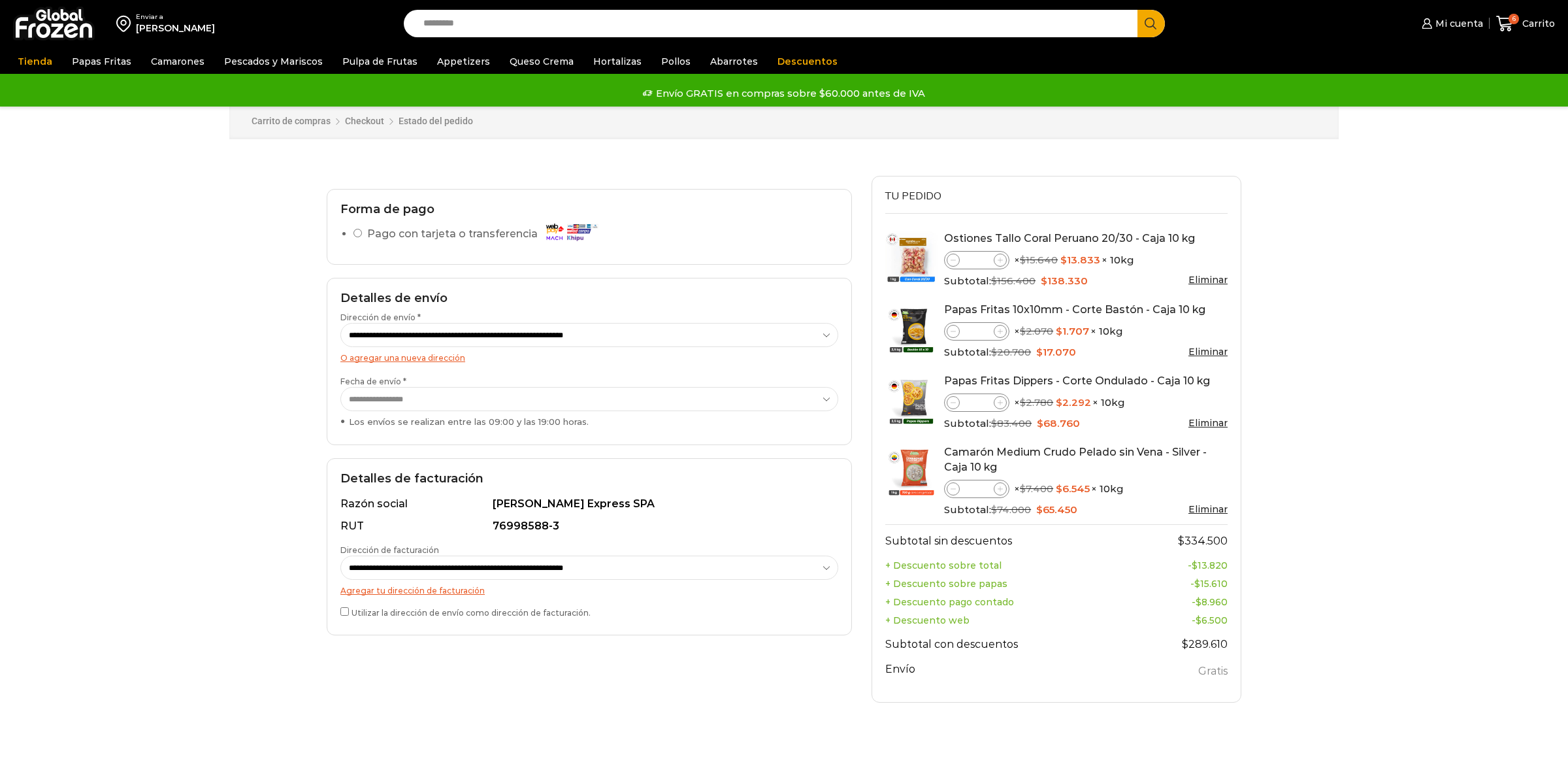
select select "*"
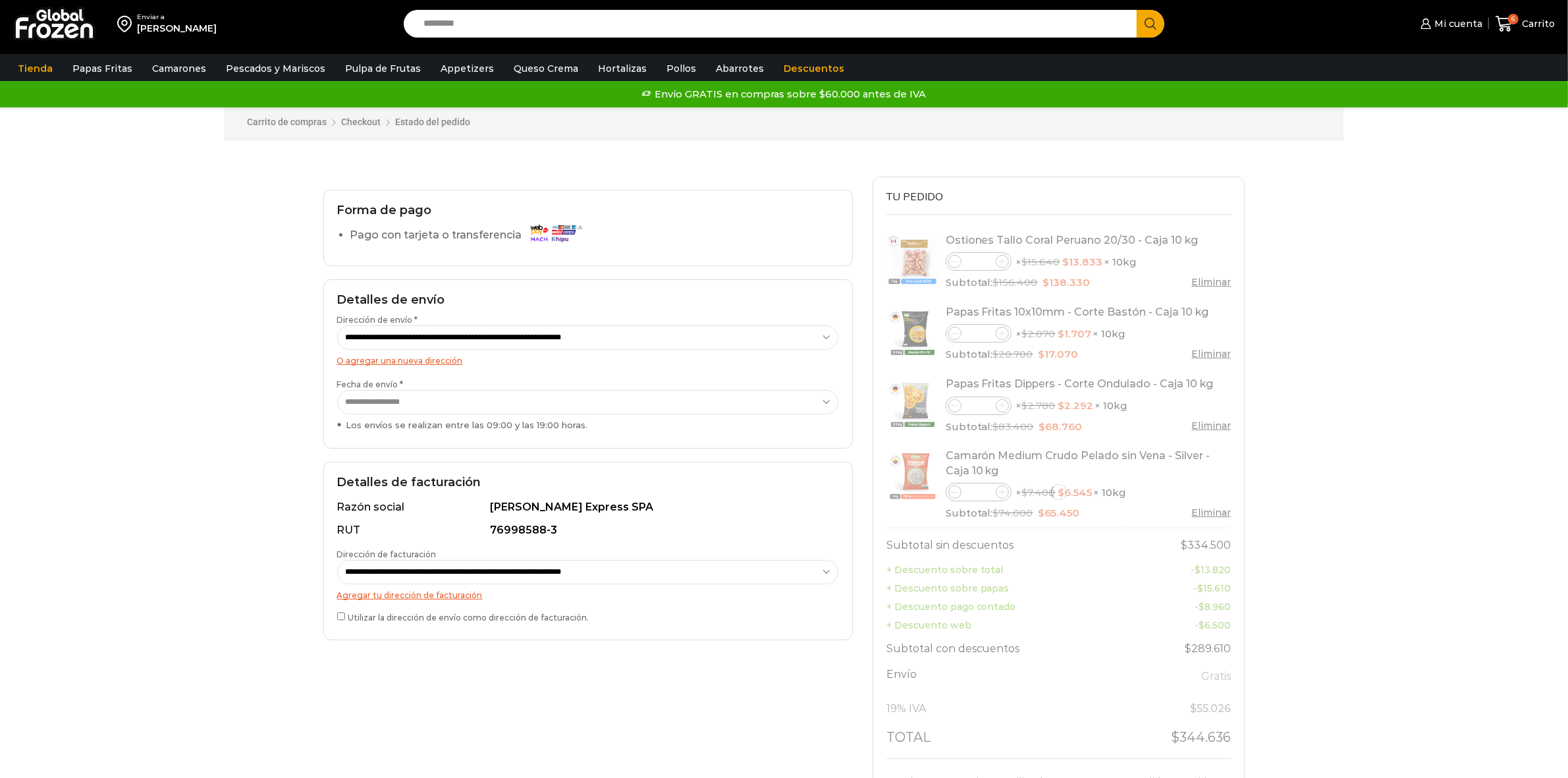
click at [557, 577] on select "**********" at bounding box center [588, 572] width 502 height 24
select select "*"
click at [337, 560] on select "**********" at bounding box center [588, 572] width 502 height 24
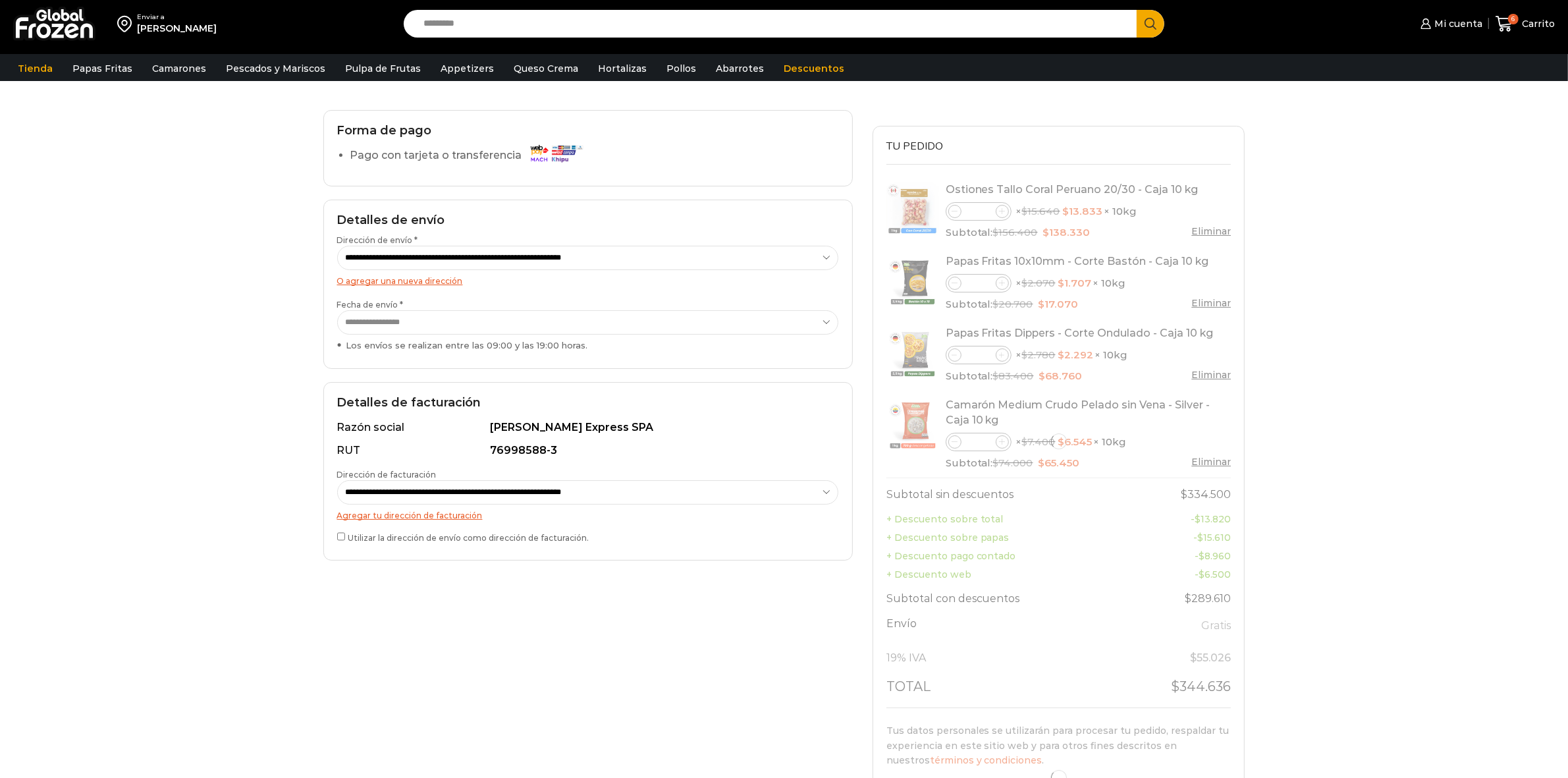
scroll to position [247, 0]
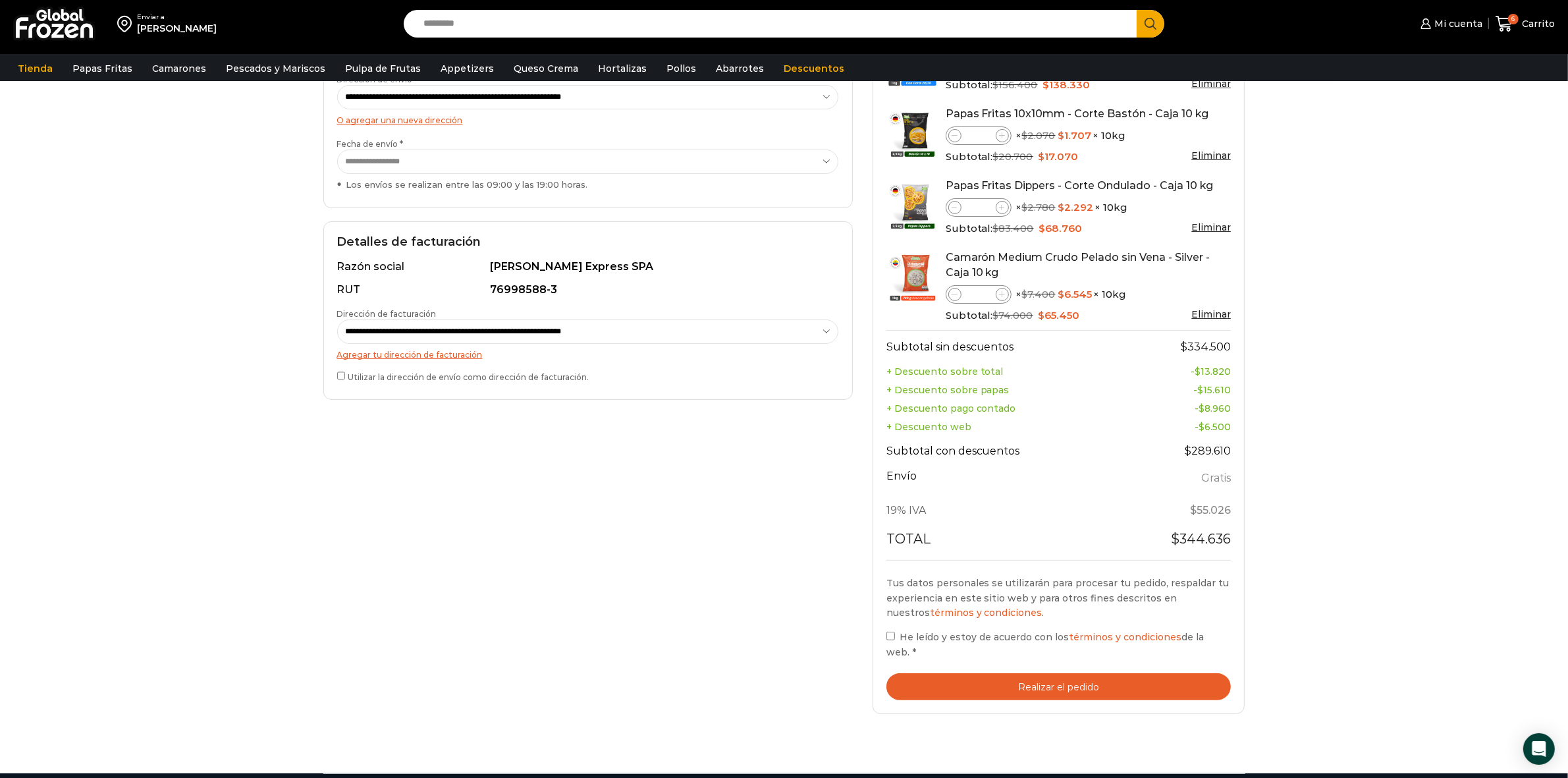
click at [985, 681] on button "Realizar el pedido" at bounding box center [1059, 687] width 345 height 27
